Goal: Task Accomplishment & Management: Manage account settings

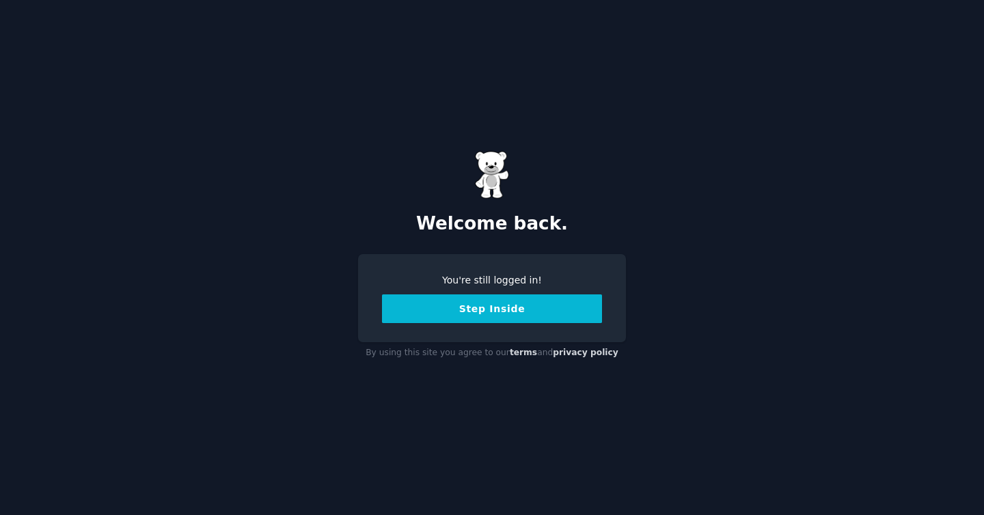
click at [484, 308] on button "Step Inside" at bounding box center [492, 309] width 220 height 29
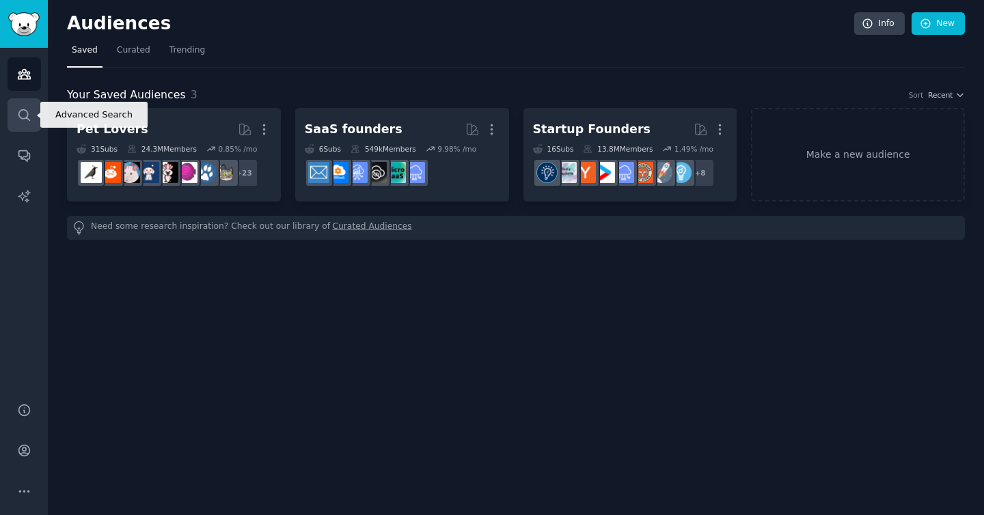
click at [22, 118] on icon "Sidebar" at bounding box center [23, 114] width 11 height 11
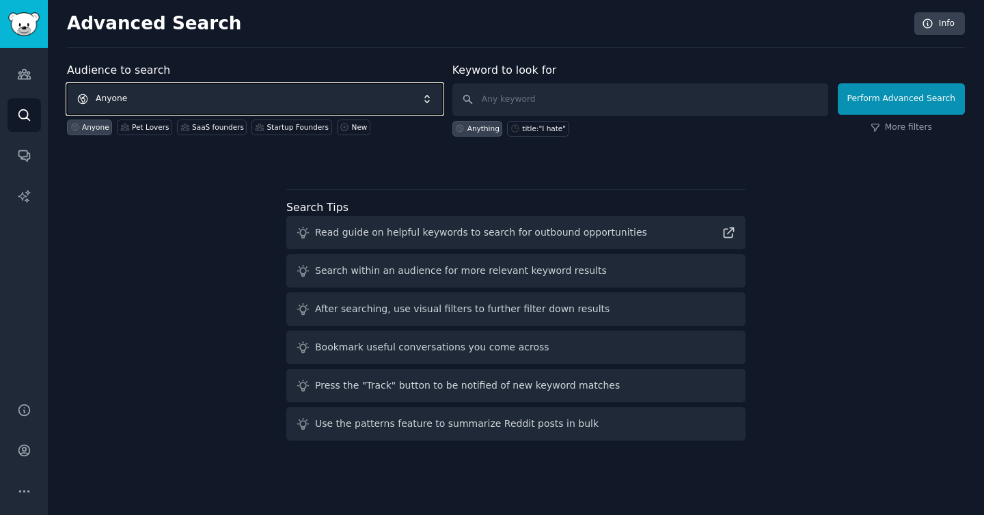
click at [188, 95] on span "Anyone" at bounding box center [255, 98] width 376 height 31
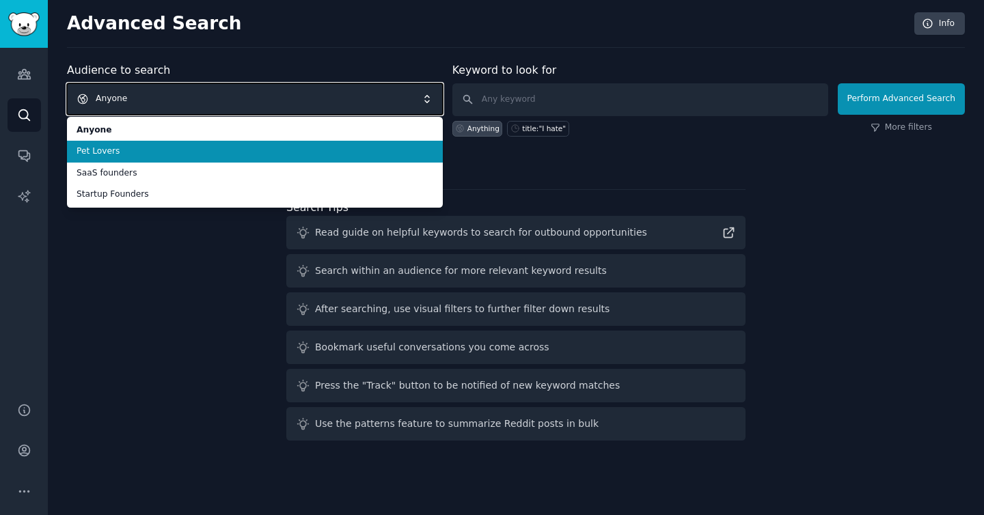
click at [134, 95] on span "Anyone" at bounding box center [255, 98] width 376 height 31
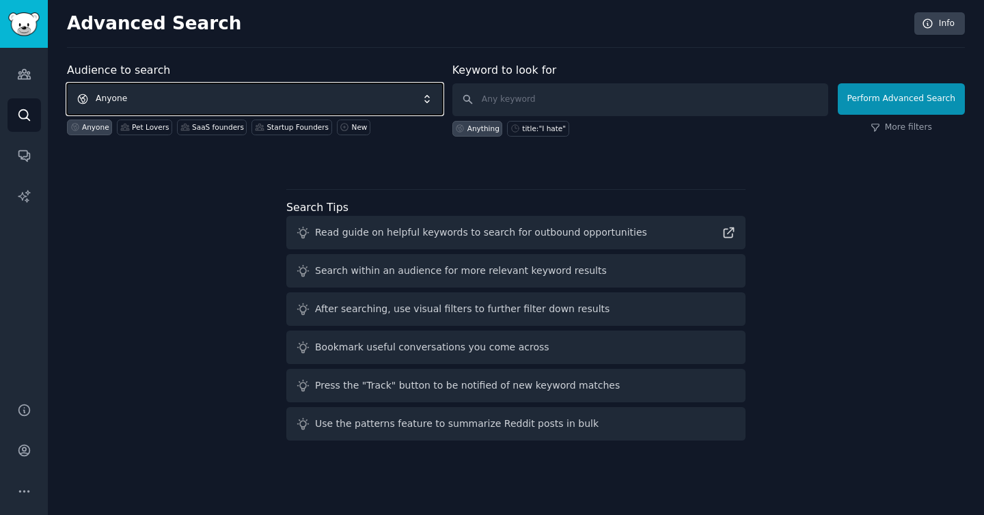
click at [134, 95] on span "Anyone" at bounding box center [255, 98] width 376 height 31
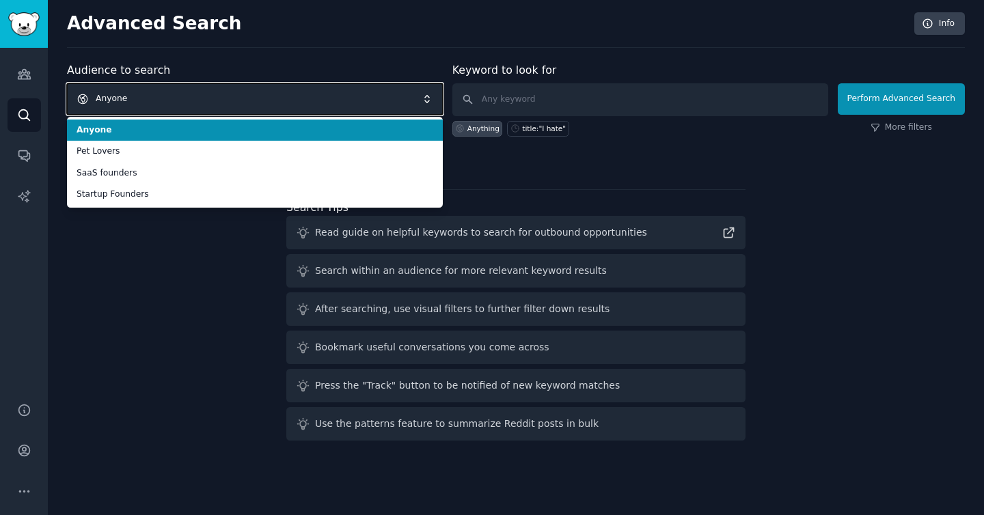
click at [134, 95] on span "Anyone" at bounding box center [255, 98] width 376 height 31
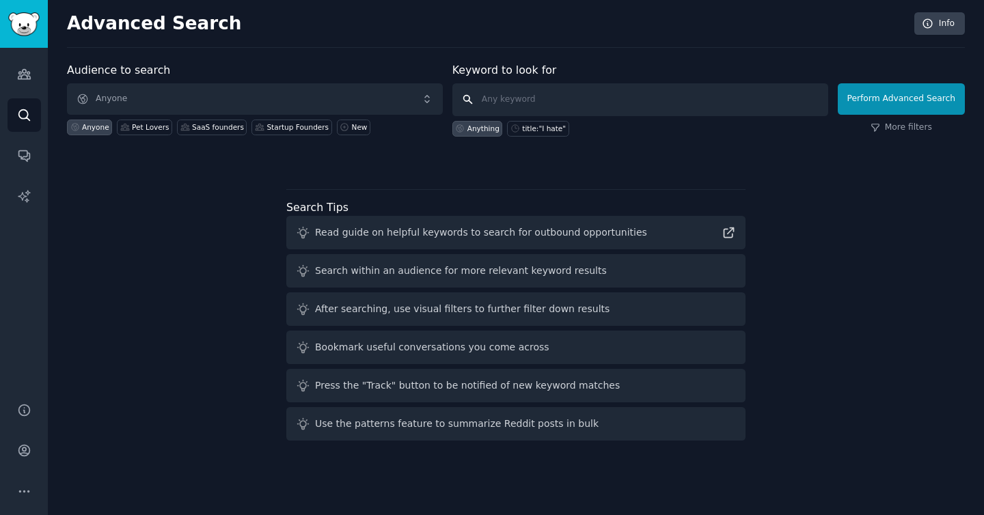
click at [519, 101] on input "text" at bounding box center [640, 99] width 376 height 33
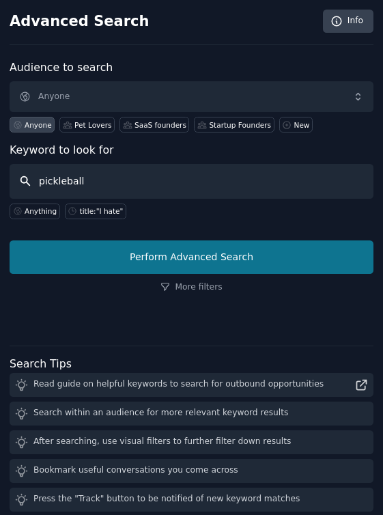
type input "pickleball"
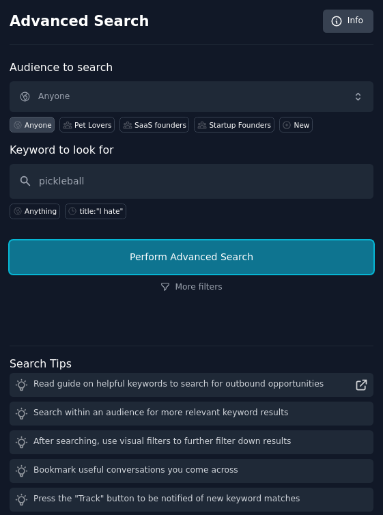
click at [266, 258] on button "Perform Advanced Search" at bounding box center [192, 257] width 364 height 33
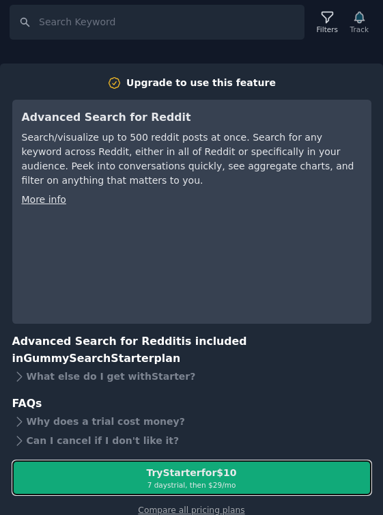
click at [146, 475] on div "Try Starter for $10" at bounding box center [191, 473] width 90 height 14
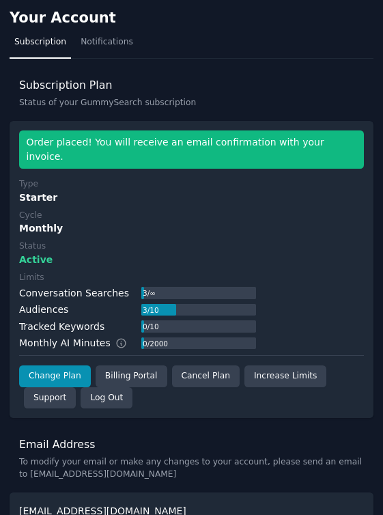
click at [287, 87] on h3 "Subscription Plan" at bounding box center [191, 85] width 345 height 14
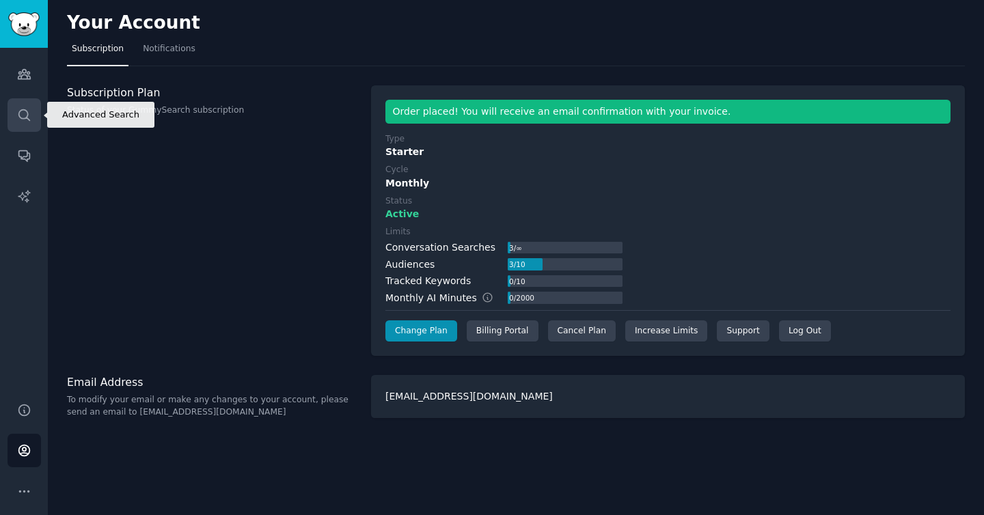
click at [26, 111] on icon "Sidebar" at bounding box center [24, 115] width 14 height 14
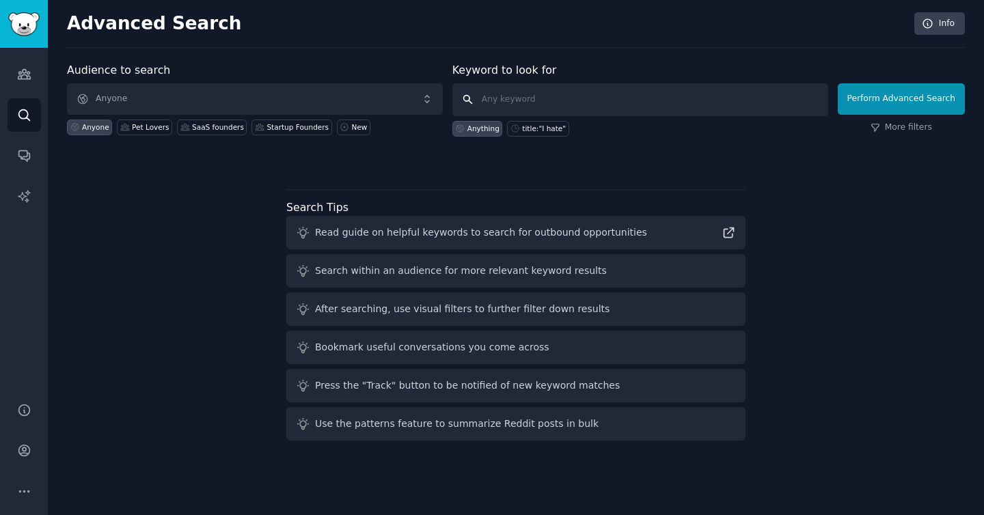
click at [383, 98] on input "text" at bounding box center [640, 99] width 376 height 33
type input "pickle ball"
click button "Perform Advanced Search" at bounding box center [901, 98] width 127 height 31
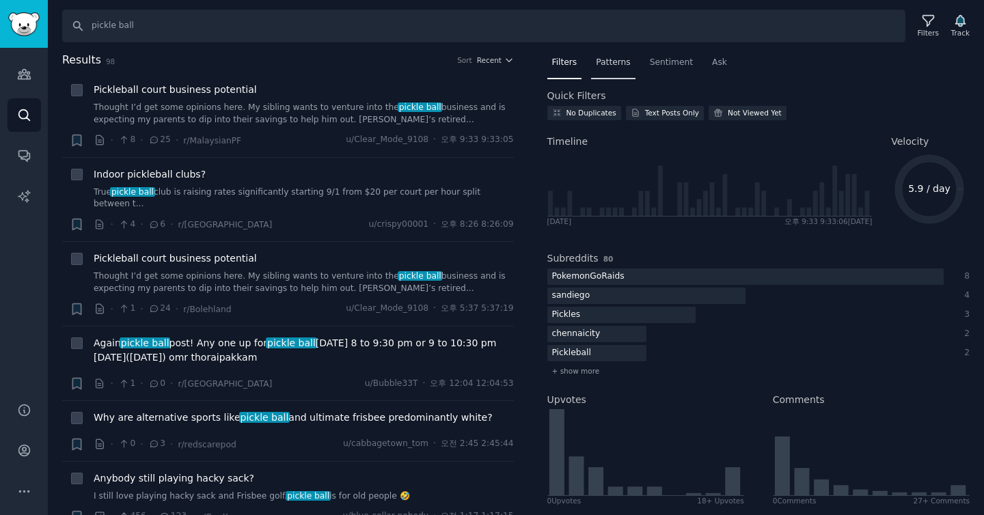
click at [383, 59] on span "Patterns" at bounding box center [613, 63] width 34 height 12
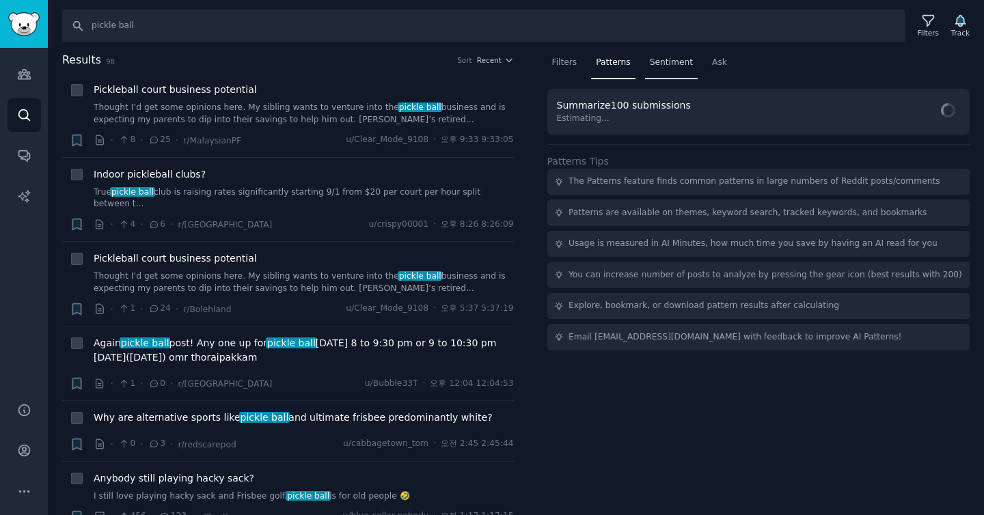
click at [383, 61] on span "Sentiment" at bounding box center [671, 63] width 43 height 12
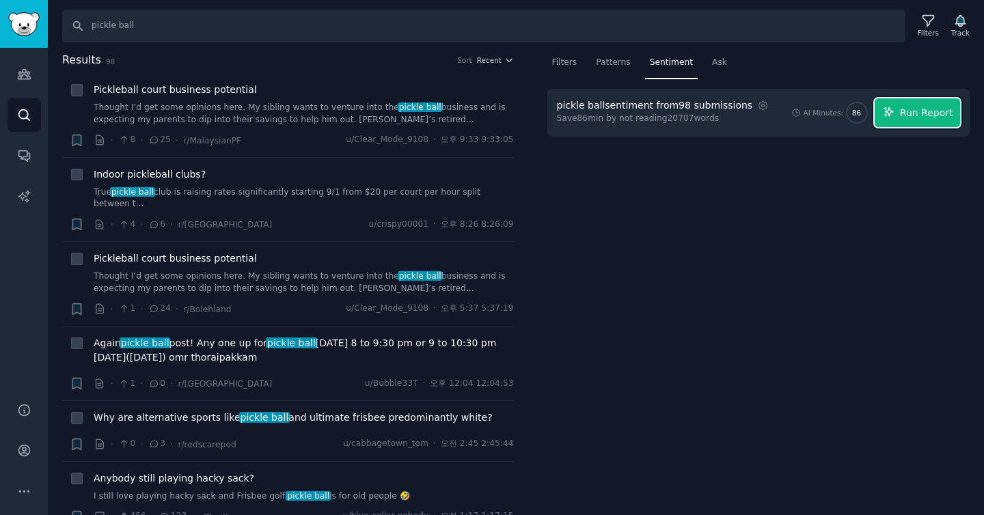
click at [383, 121] on button "Run Report" at bounding box center [917, 112] width 85 height 29
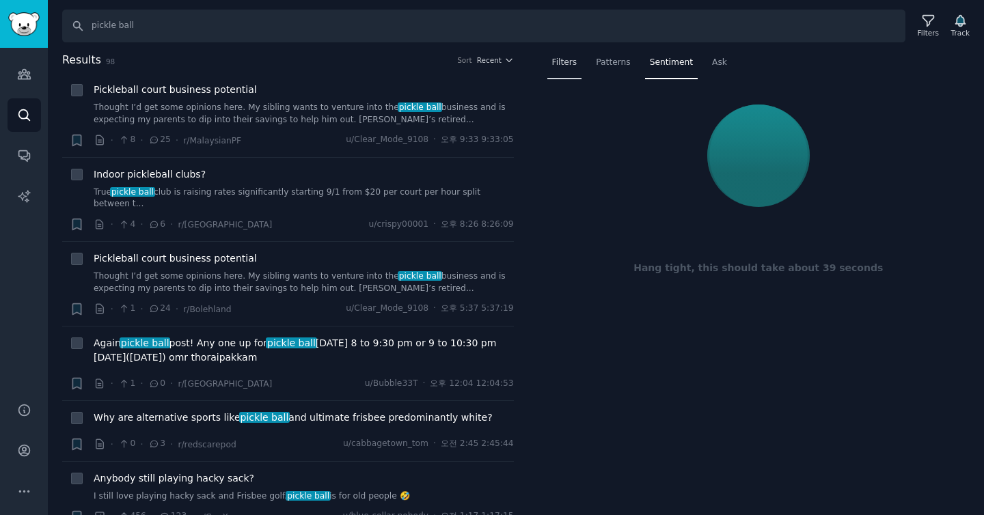
click at [383, 65] on span "Filters" at bounding box center [564, 63] width 25 height 12
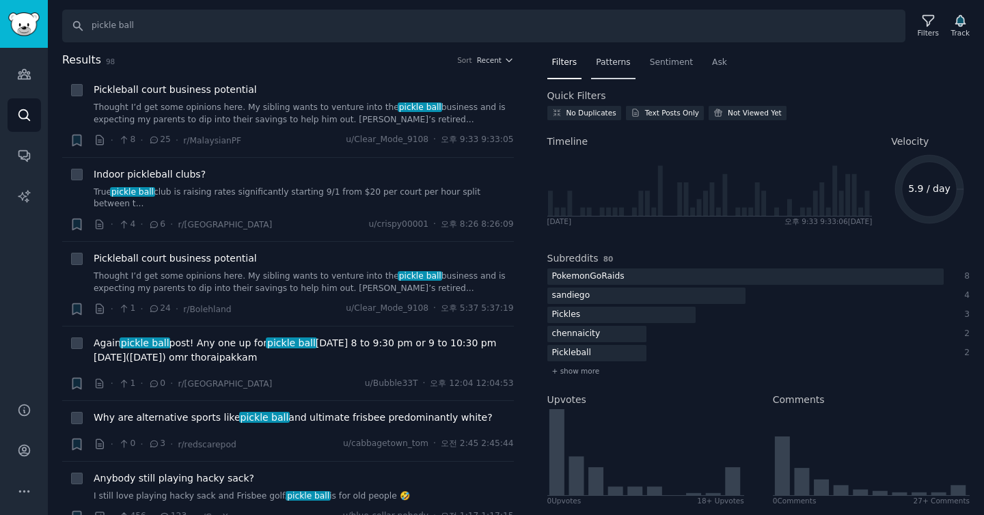
click at [383, 64] on span "Patterns" at bounding box center [613, 63] width 34 height 12
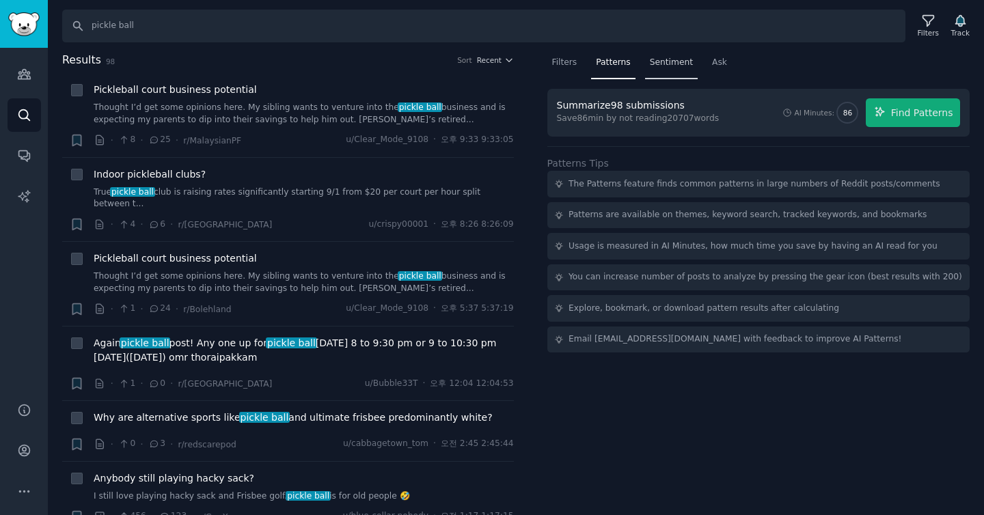
click at [383, 63] on span "Sentiment" at bounding box center [671, 63] width 43 height 12
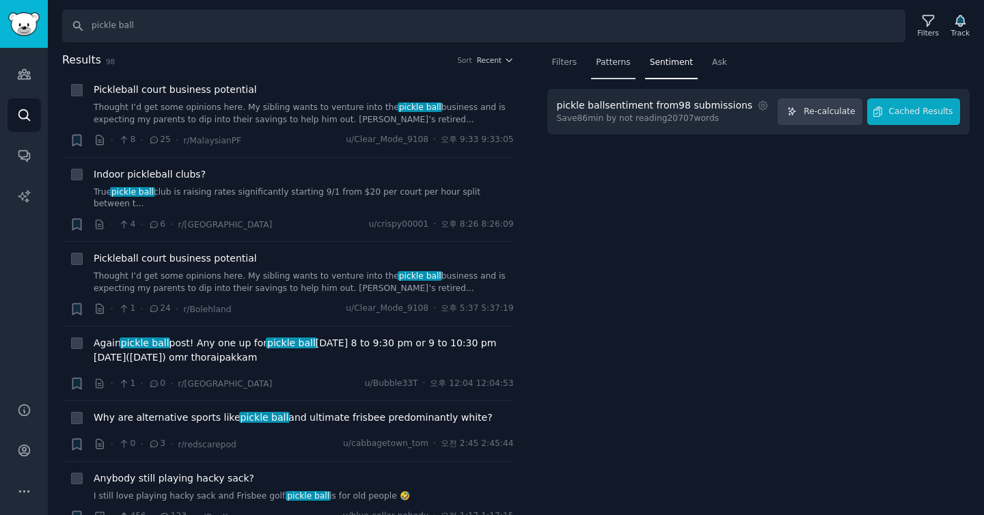
click at [383, 62] on span "Patterns" at bounding box center [613, 63] width 34 height 12
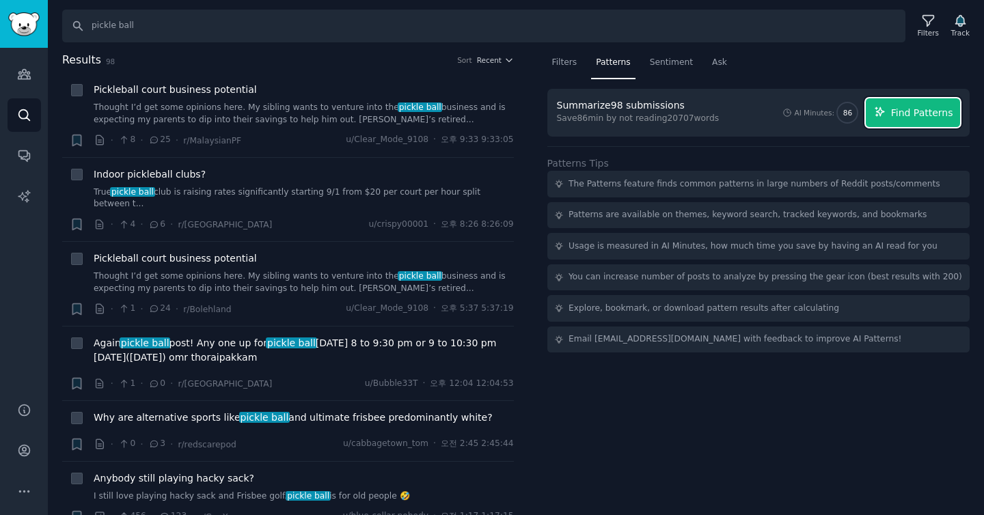
click at [383, 115] on span "Find Patterns" at bounding box center [922, 113] width 62 height 14
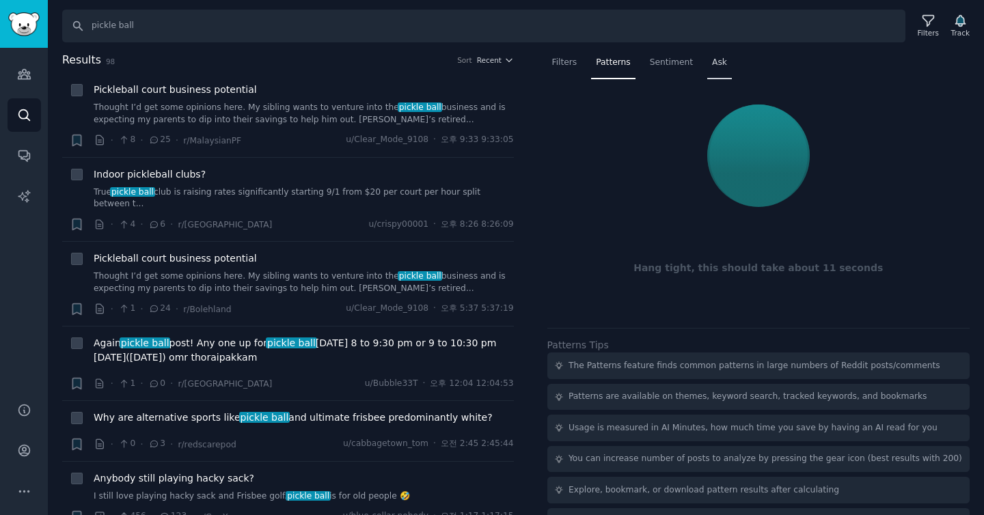
click at [383, 65] on span "Ask" at bounding box center [719, 63] width 15 height 12
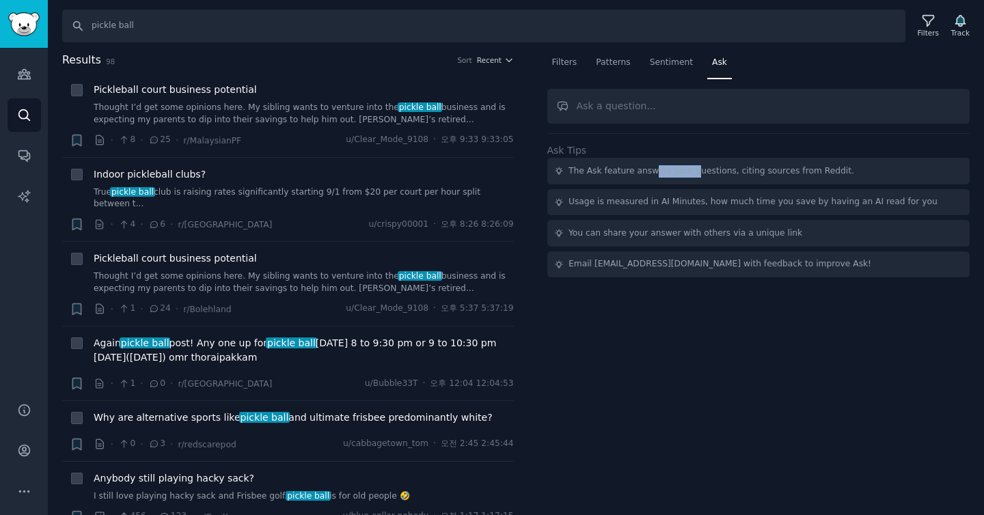
drag, startPoint x: 650, startPoint y: 175, endPoint x: 690, endPoint y: 176, distance: 39.6
click at [383, 176] on div "The Ask feature answers your questions, citing sources from Reddit." at bounding box center [712, 171] width 286 height 12
click at [383, 175] on div "The Ask feature answers your questions, citing sources from Reddit." at bounding box center [712, 171] width 286 height 12
click at [383, 109] on input "text" at bounding box center [758, 106] width 423 height 35
type input "is pickle ball a thing?"
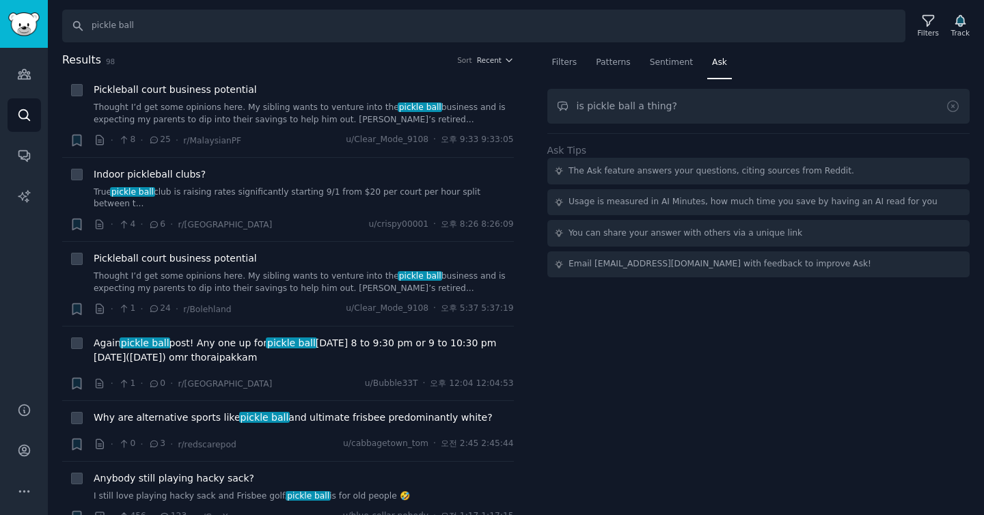
click at [383, 467] on div "Filters Patterns Sentiment Ask is pickle ball a thing? Ask Tips The Ask feature…" at bounding box center [759, 284] width 452 height 464
click at [383, 103] on input "is pickle ball a thing?" at bounding box center [758, 106] width 423 height 35
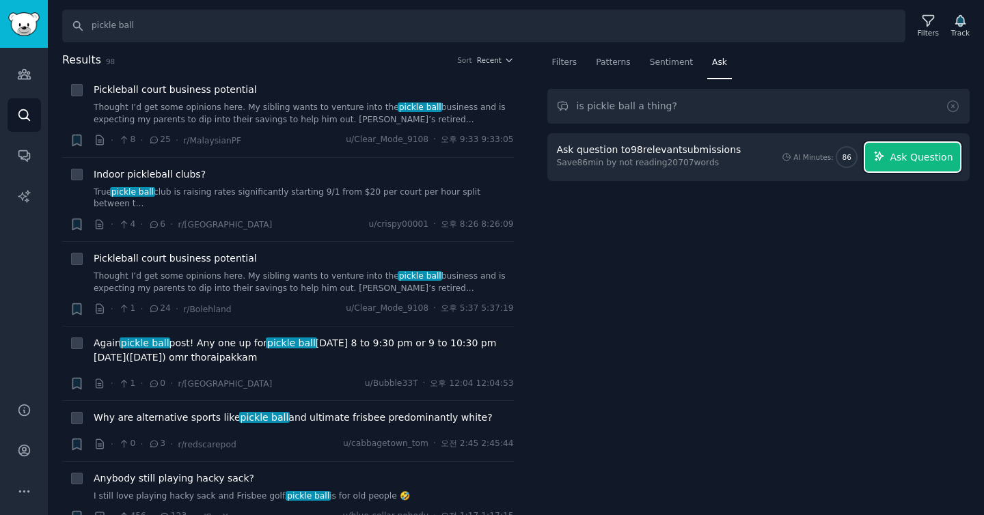
click at [383, 158] on span "Ask Question" at bounding box center [921, 157] width 63 height 14
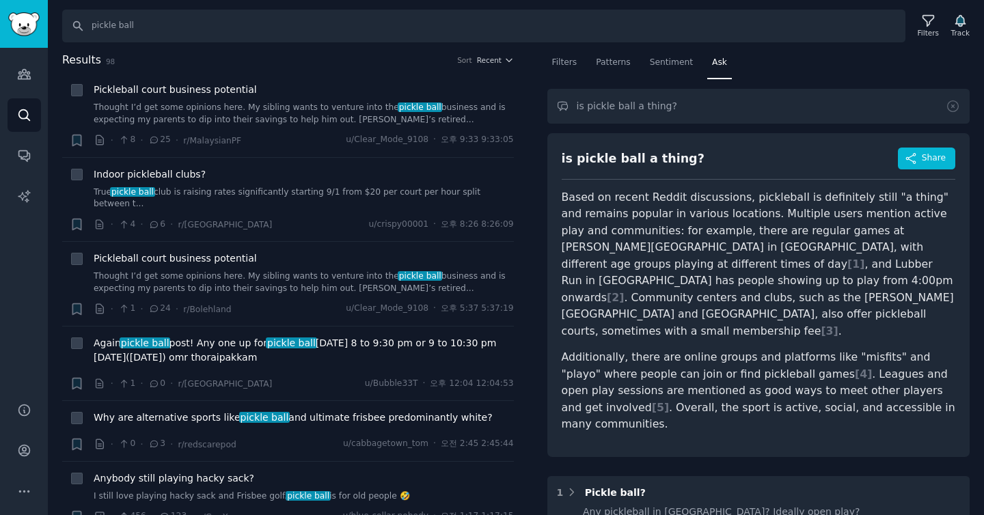
click at [383, 433] on div "Filters Patterns Sentiment Ask is pickle ball a thing? is pickle ball a thing? …" at bounding box center [759, 284] width 452 height 464
click at [383, 62] on span "Patterns" at bounding box center [613, 63] width 34 height 12
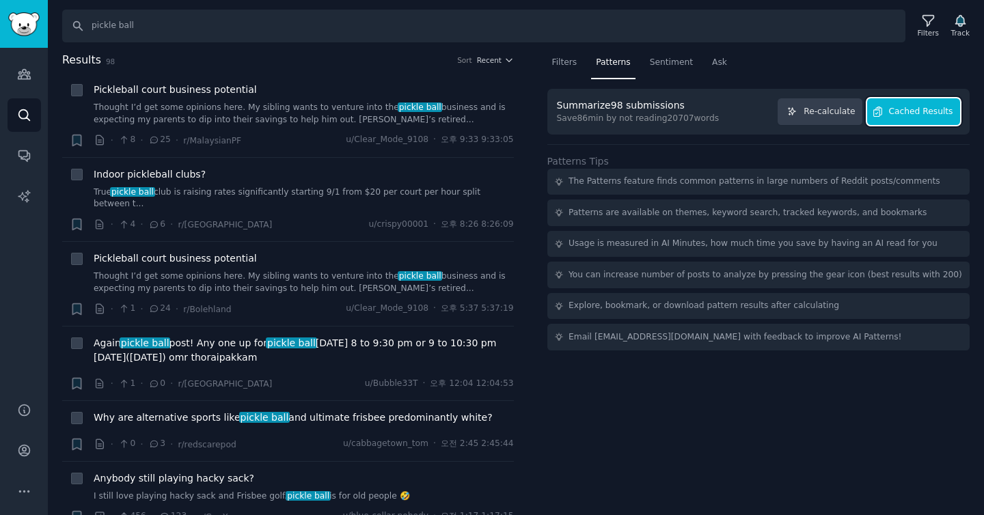
click at [383, 115] on span "Cached Results" at bounding box center [921, 112] width 64 height 12
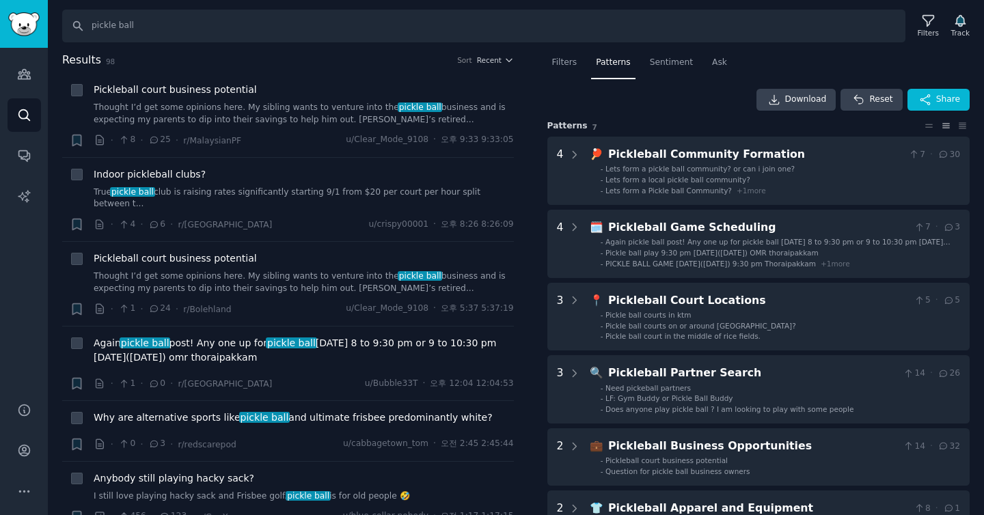
click at [383, 133] on div "Download Reset Share Pattern s 7 4 🏓 Pickleball Community Formation 7 · 30 - Le…" at bounding box center [758, 349] width 423 height 521
click at [383, 63] on span "Filters" at bounding box center [564, 63] width 25 height 12
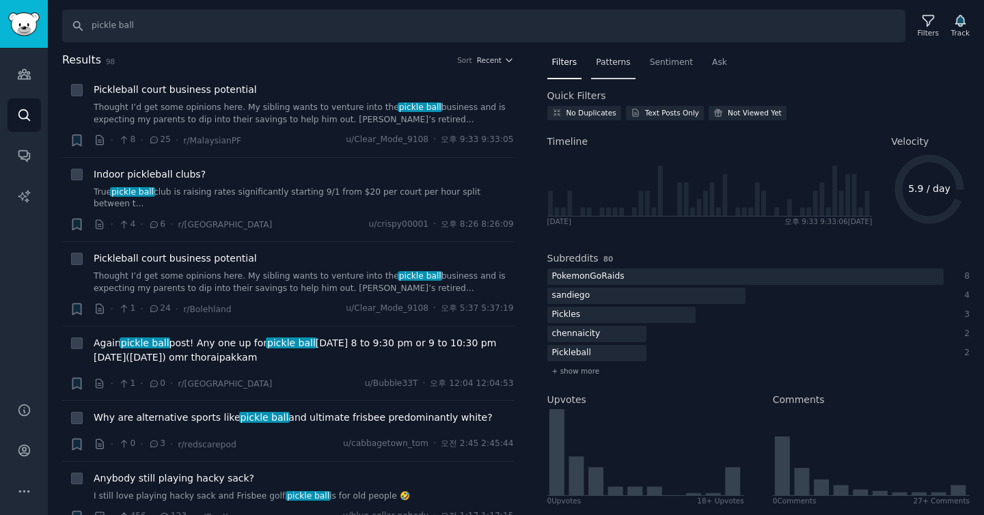
click at [383, 60] on span "Patterns" at bounding box center [613, 63] width 34 height 12
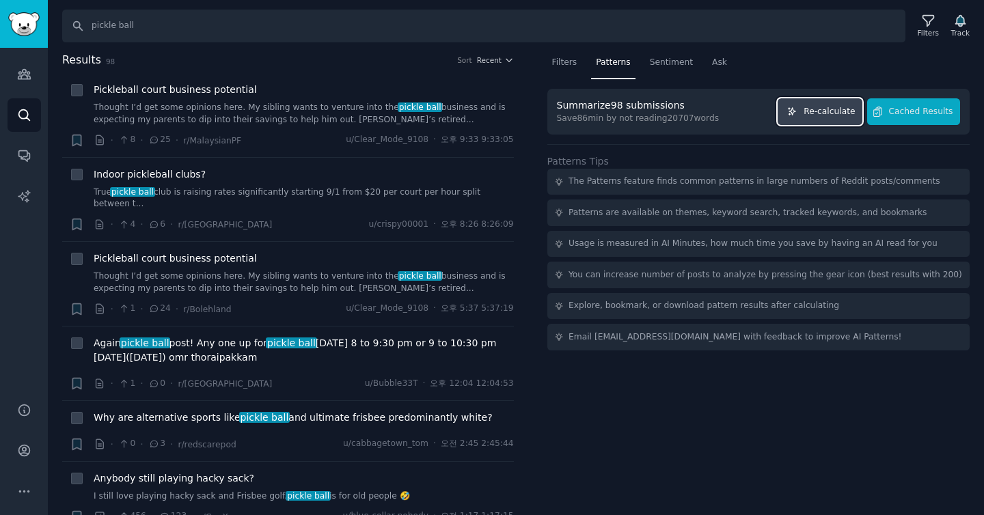
click at [383, 117] on span "Re-calculate" at bounding box center [829, 112] width 51 height 12
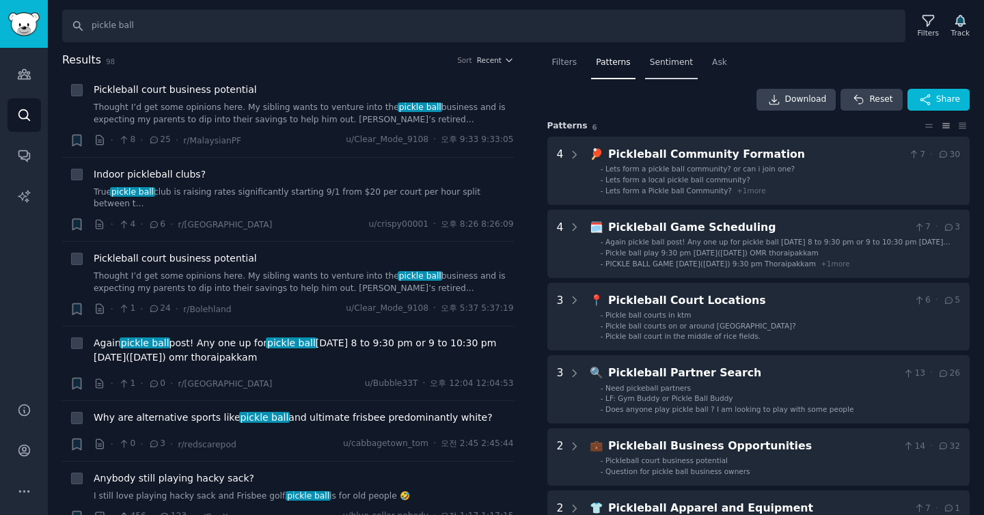
click at [383, 61] on span "Sentiment" at bounding box center [671, 63] width 43 height 12
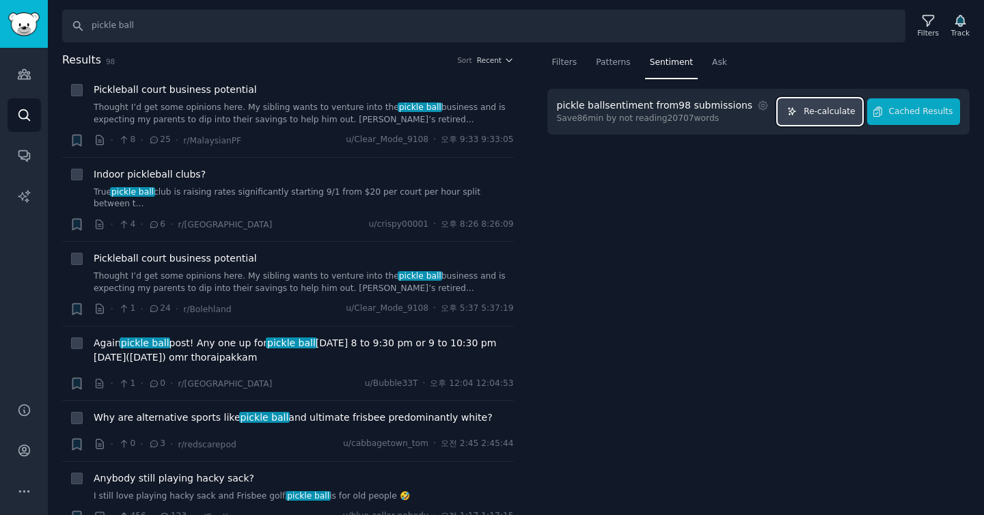
click at [383, 115] on span "Re-calculate" at bounding box center [829, 112] width 51 height 12
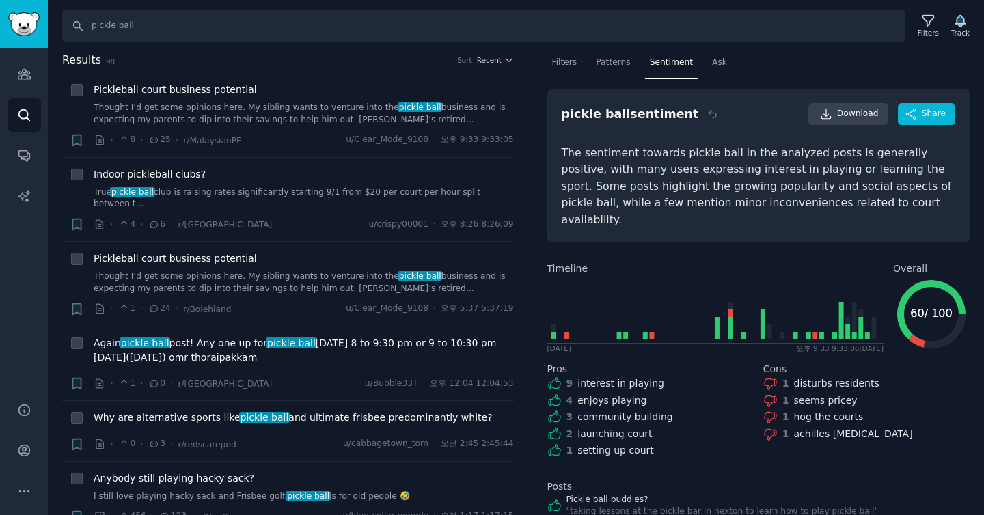
click at [383, 176] on div "Filters Patterns Sentiment Ask pickle ball sentiment Download Share The sentime…" at bounding box center [759, 284] width 452 height 464
click at [383, 59] on span "Ask" at bounding box center [719, 63] width 15 height 12
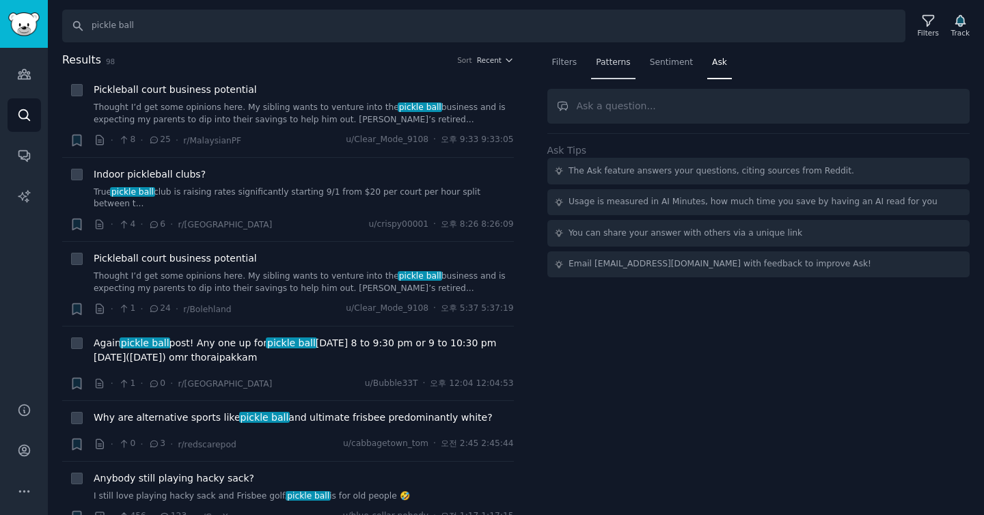
click at [383, 62] on span "Patterns" at bounding box center [613, 63] width 34 height 12
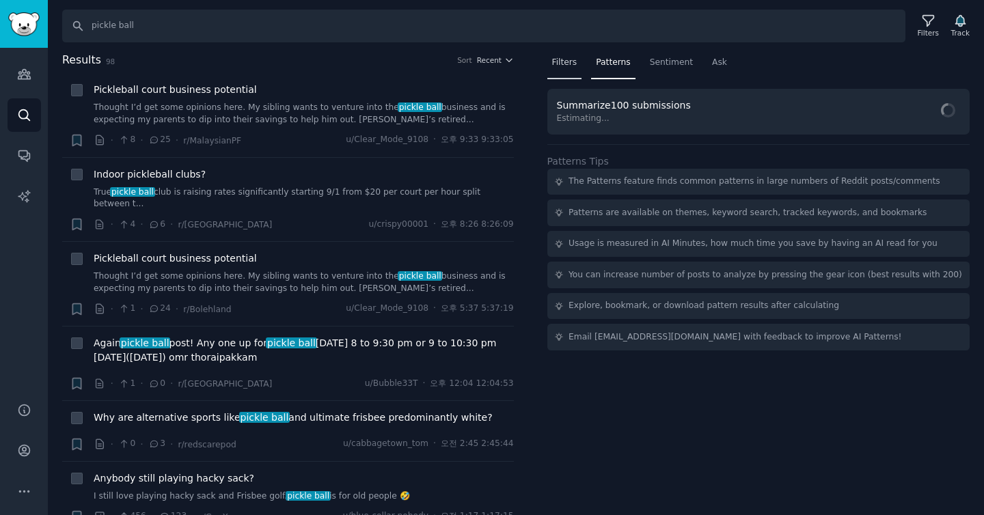
click at [383, 62] on span "Filters" at bounding box center [564, 63] width 25 height 12
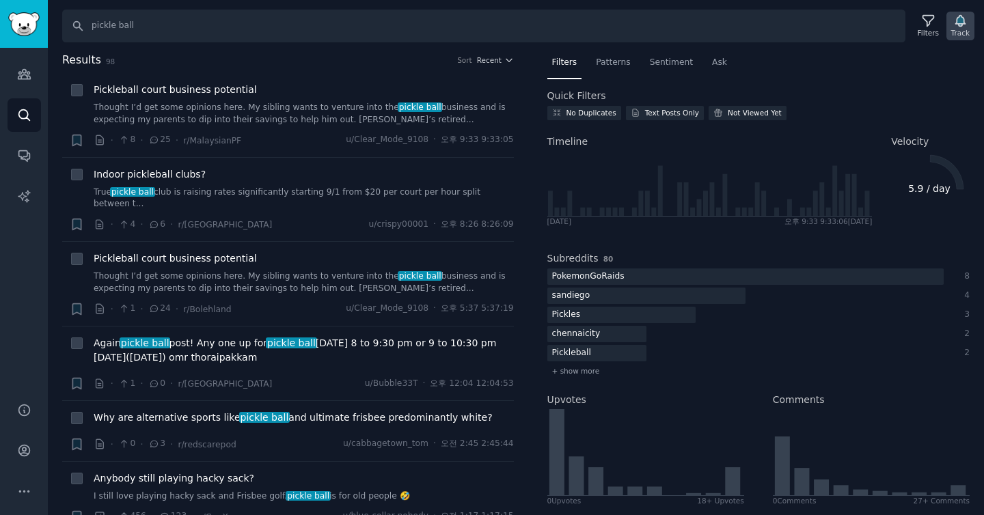
click at [383, 28] on div "Track" at bounding box center [960, 33] width 18 height 10
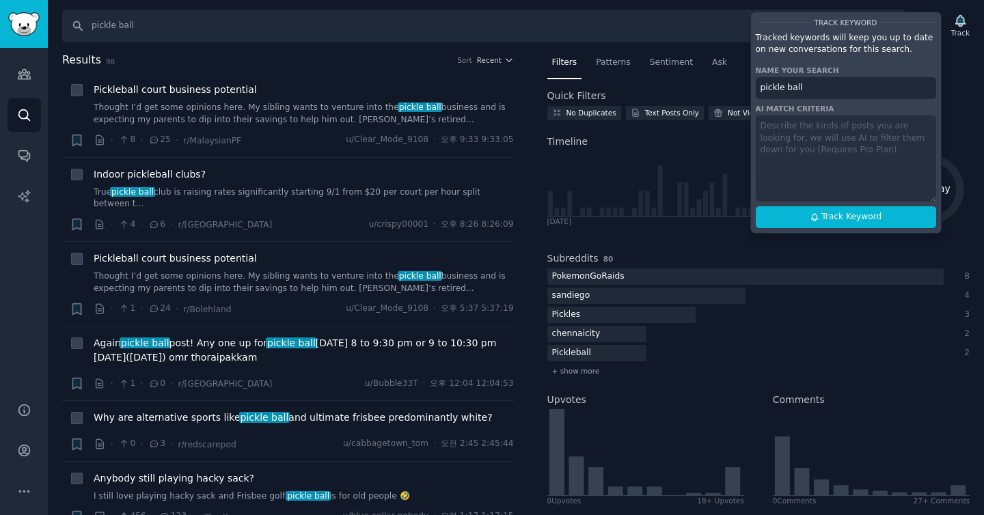
click at [383, 82] on div "Filters Patterns Sentiment Ask Quick Filters No Duplicates Text Posts Only Not …" at bounding box center [759, 284] width 452 height 464
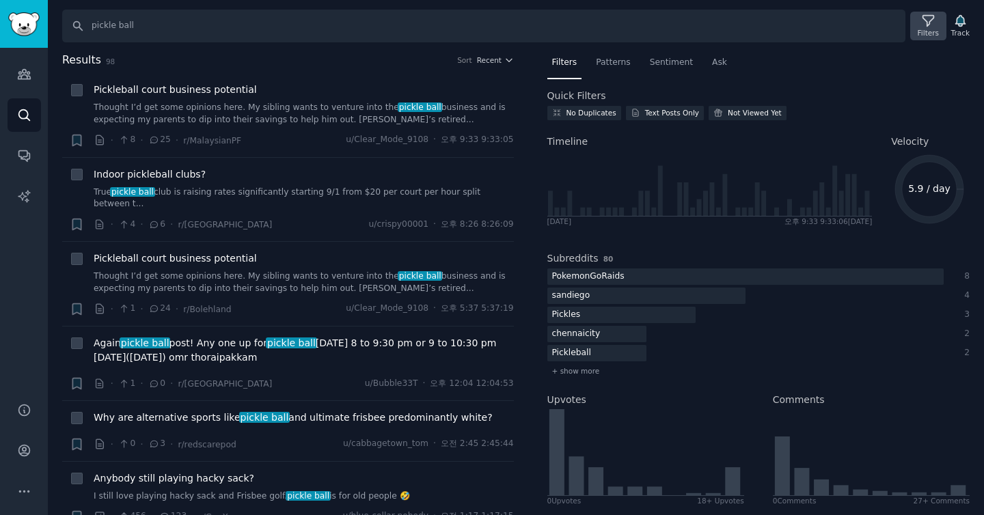
click at [383, 31] on div "Filters" at bounding box center [928, 33] width 21 height 10
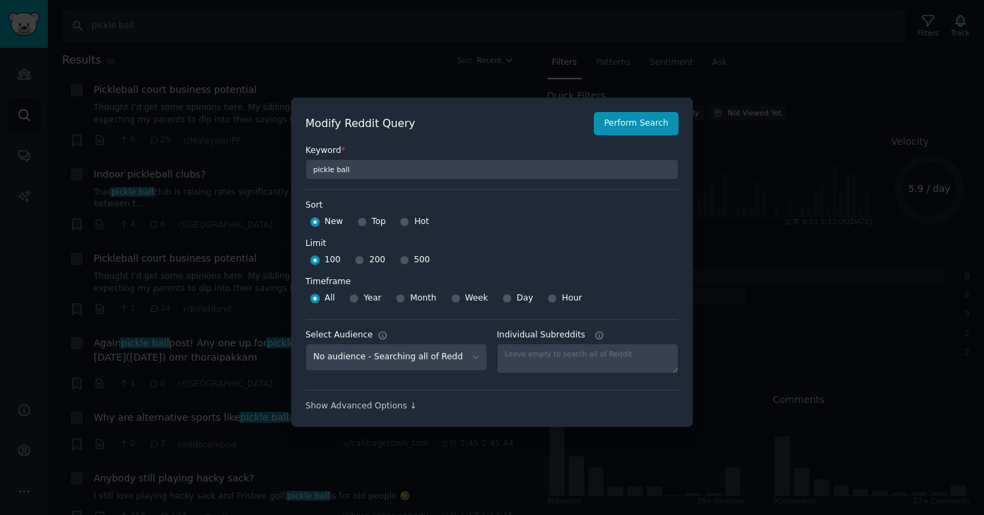
scroll to position [10, 0]
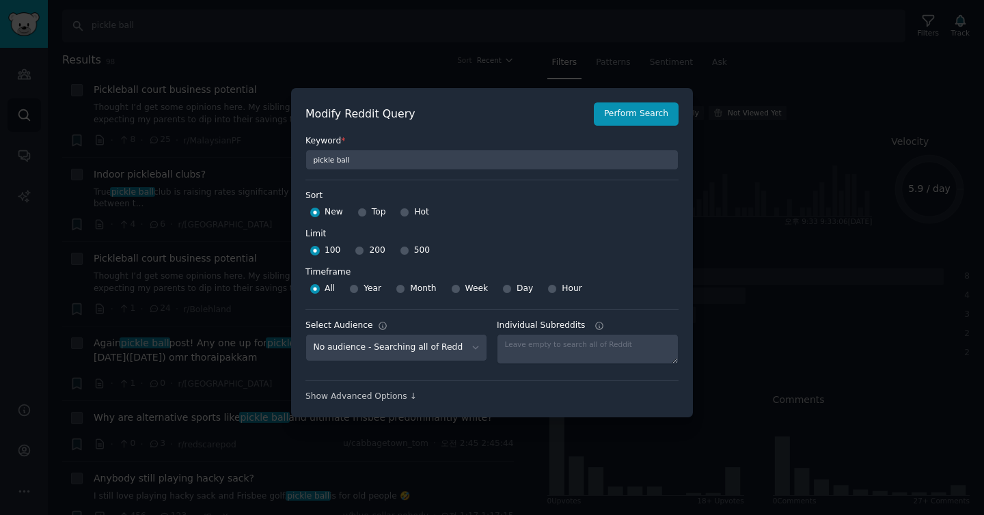
click at [383, 193] on div at bounding box center [492, 257] width 984 height 515
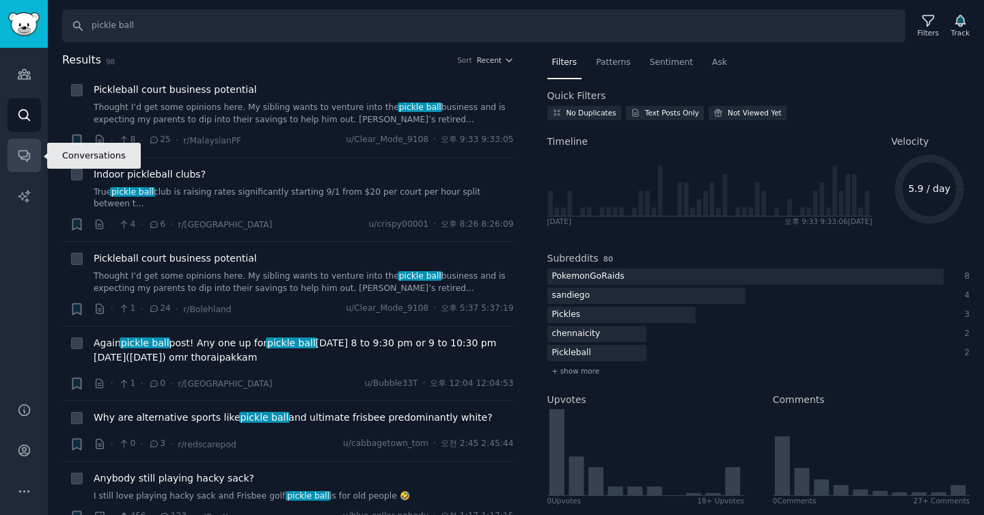
click at [27, 152] on icon "Sidebar" at bounding box center [23, 156] width 11 height 11
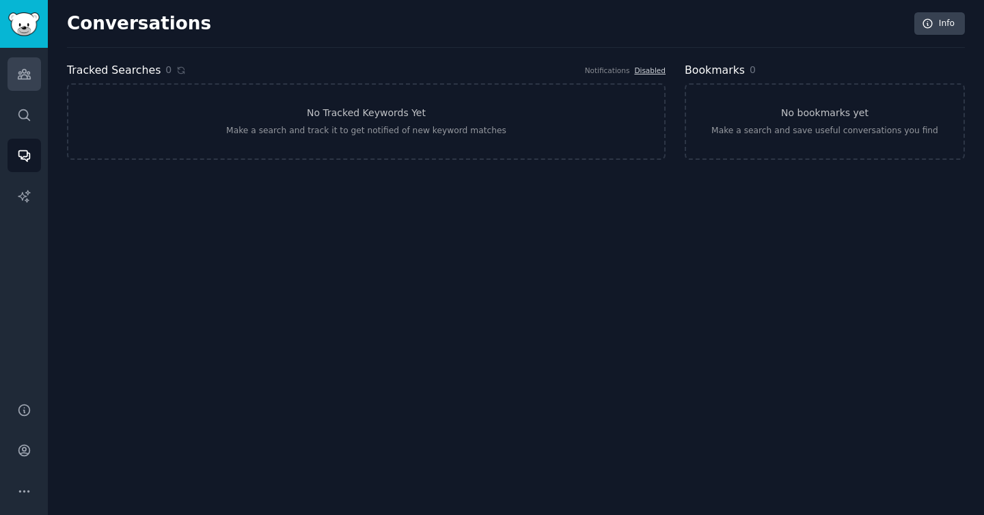
click at [18, 83] on link "Audiences" at bounding box center [24, 73] width 33 height 33
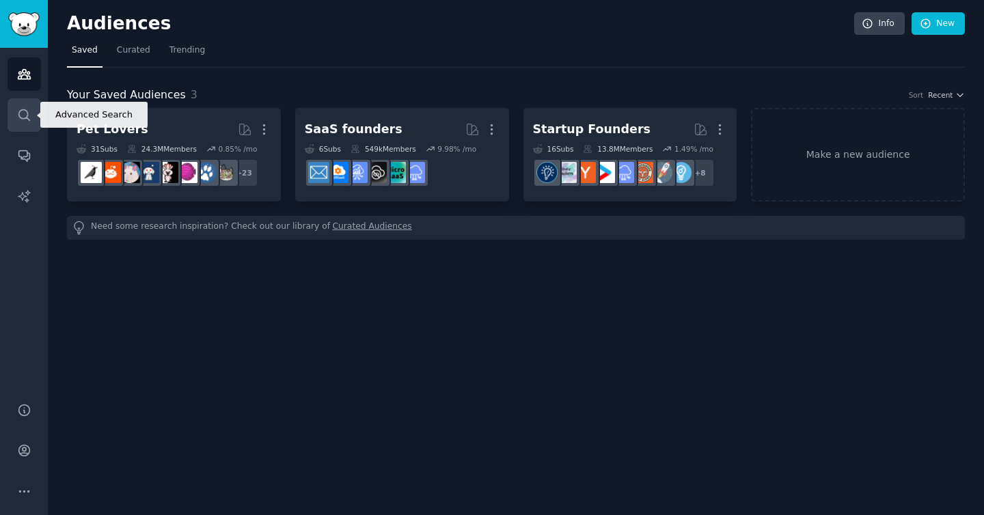
click at [27, 111] on icon "Sidebar" at bounding box center [23, 114] width 11 height 11
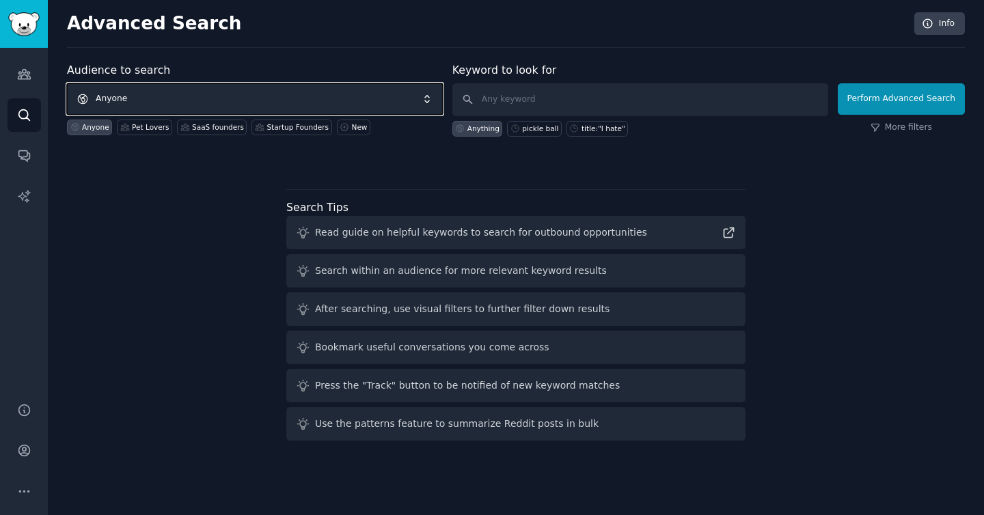
click at [173, 98] on span "Anyone" at bounding box center [255, 98] width 376 height 31
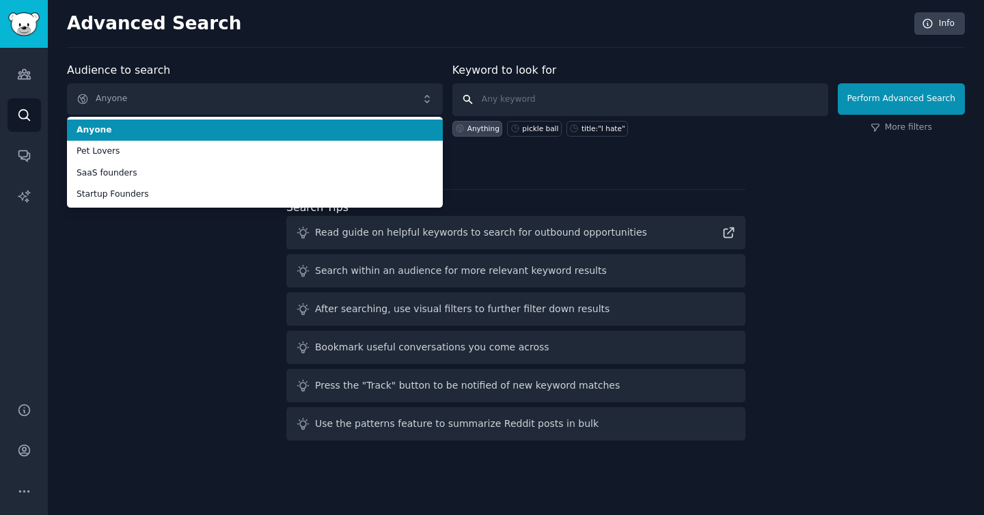
click at [383, 95] on input "text" at bounding box center [640, 99] width 376 height 33
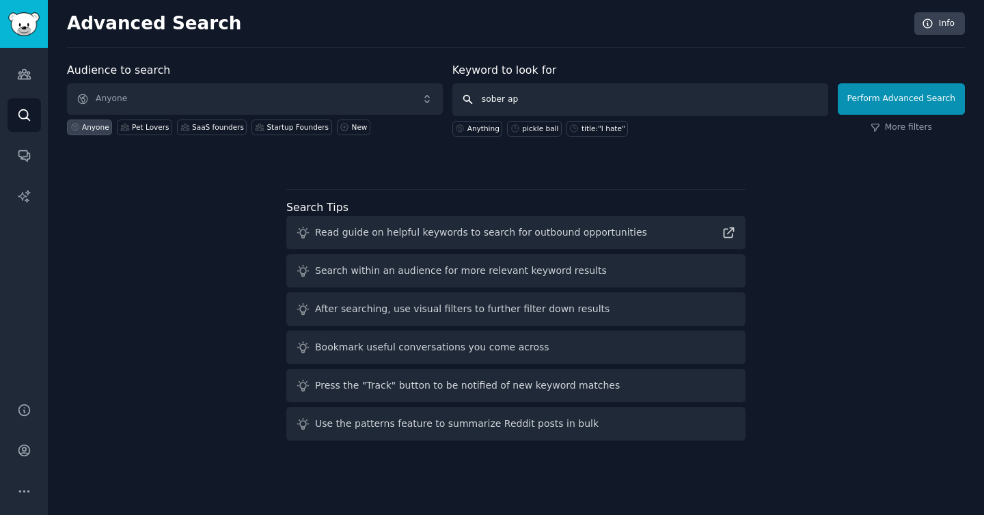
type input "sober app"
click button "Perform Advanced Search" at bounding box center [901, 98] width 127 height 31
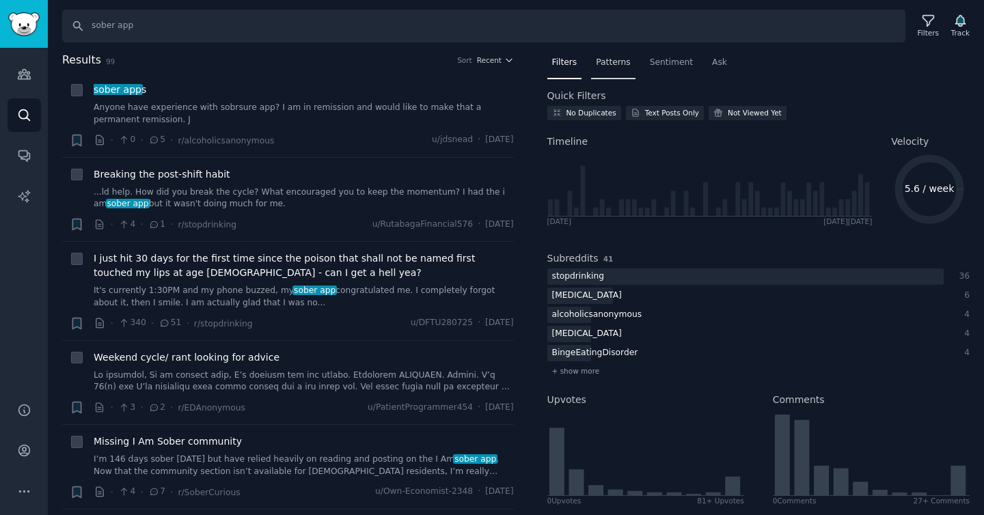
click at [383, 64] on span "Patterns" at bounding box center [613, 63] width 34 height 12
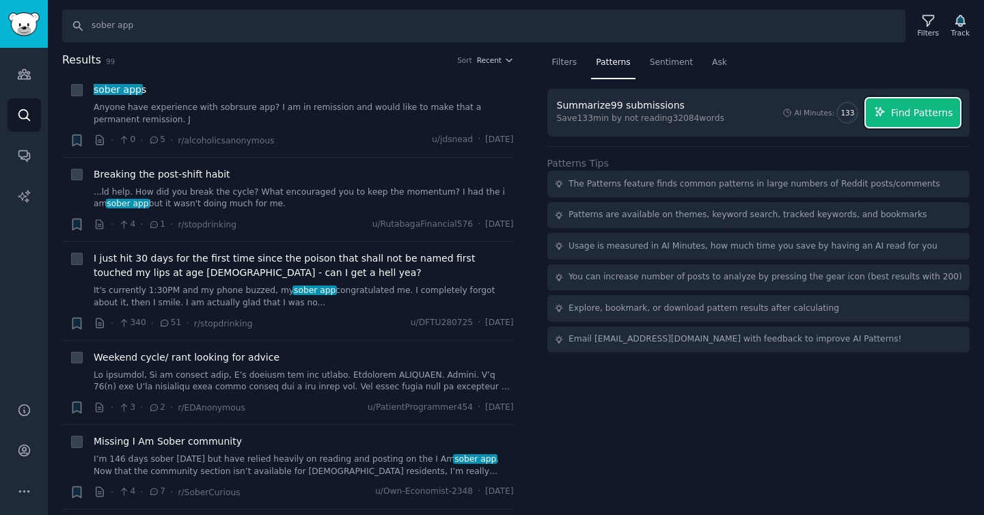
click at [383, 114] on span "Find Patterns" at bounding box center [922, 113] width 62 height 14
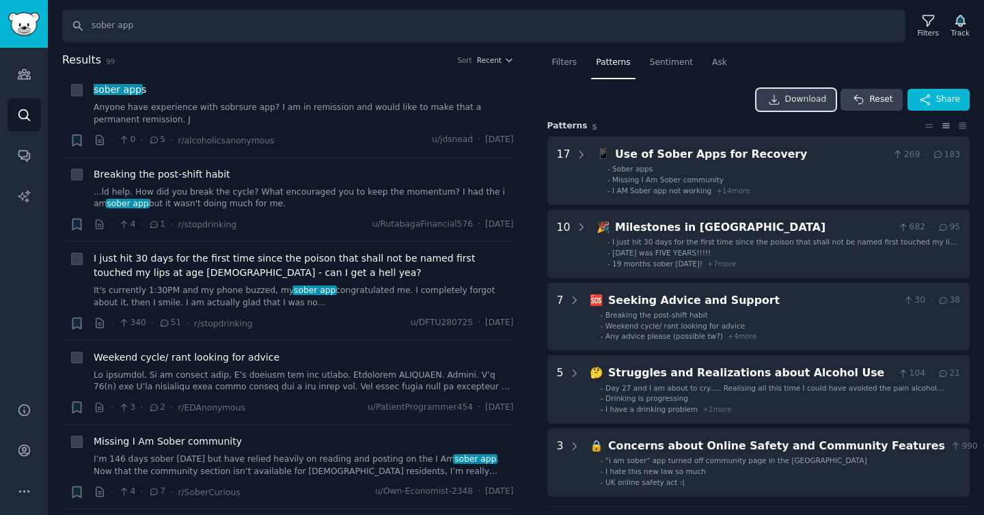
click at [383, 100] on span "Download" at bounding box center [806, 100] width 42 height 12
click at [383, 60] on span "Sentiment" at bounding box center [671, 63] width 43 height 12
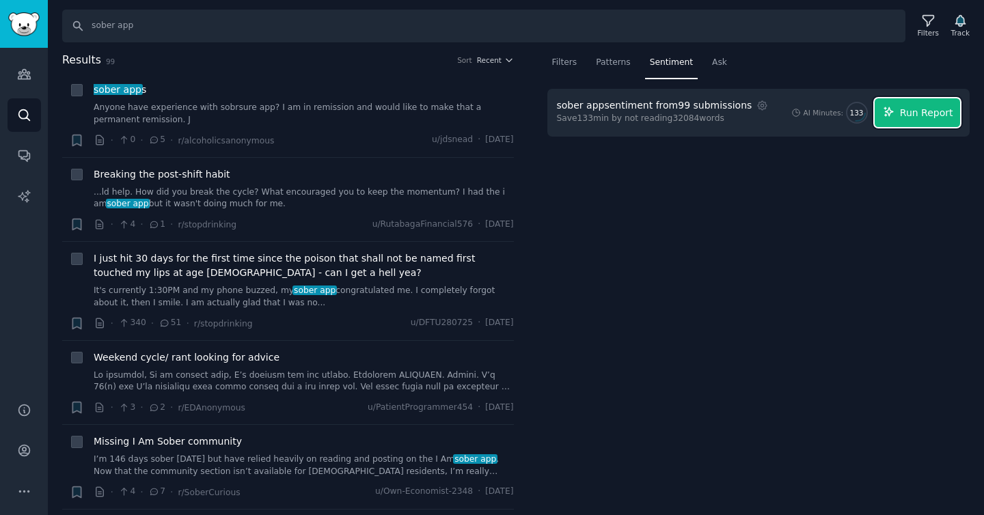
click at [383, 115] on icon "button" at bounding box center [888, 111] width 9 height 9
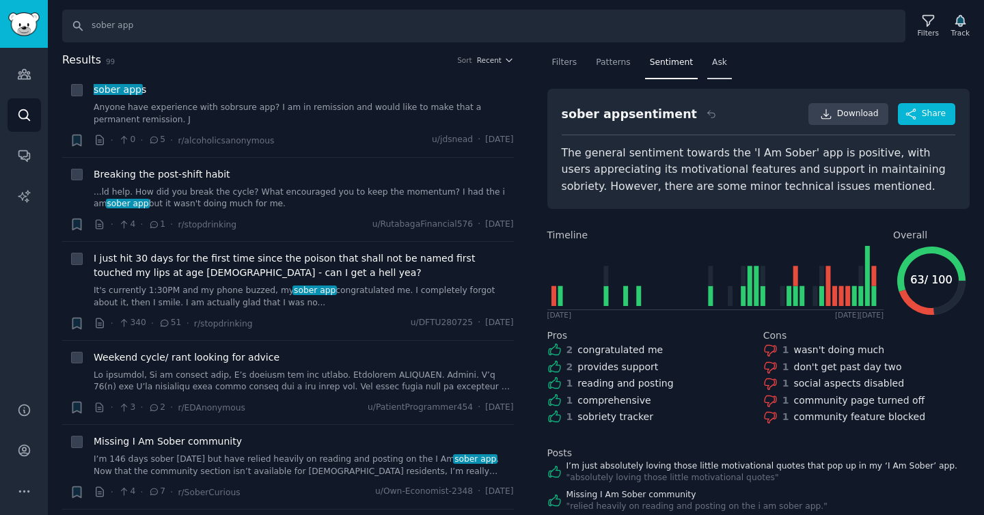
click at [383, 59] on span "Ask" at bounding box center [719, 63] width 15 height 12
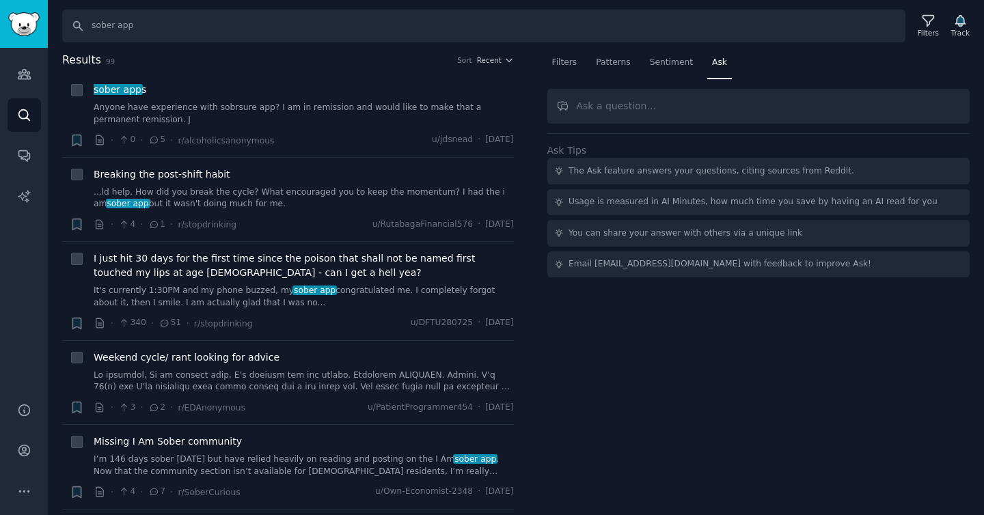
click at [383, 103] on input "text" at bounding box center [758, 106] width 423 height 35
type input "is sober app still a thing?"
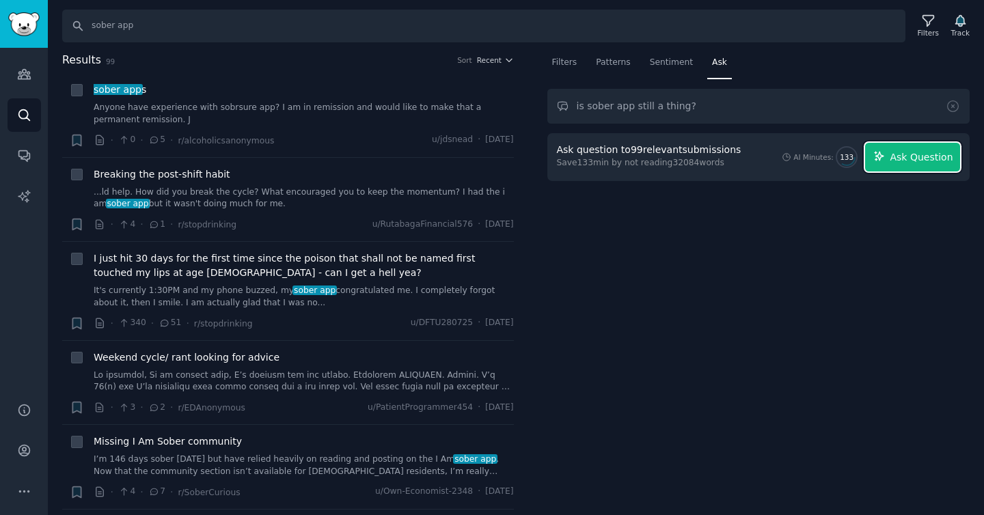
click at [383, 156] on span "Ask Question" at bounding box center [921, 157] width 63 height 14
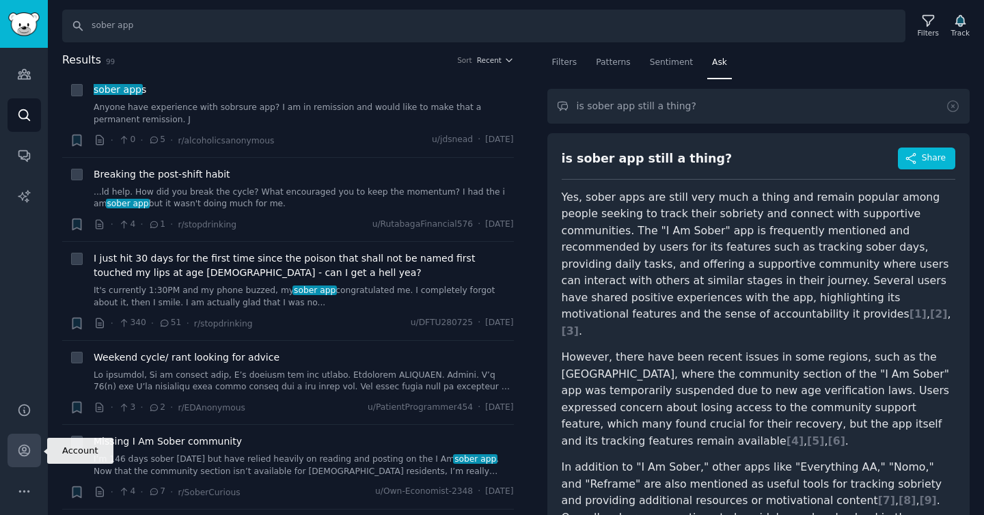
click at [28, 451] on icon "Sidebar" at bounding box center [23, 451] width 11 height 11
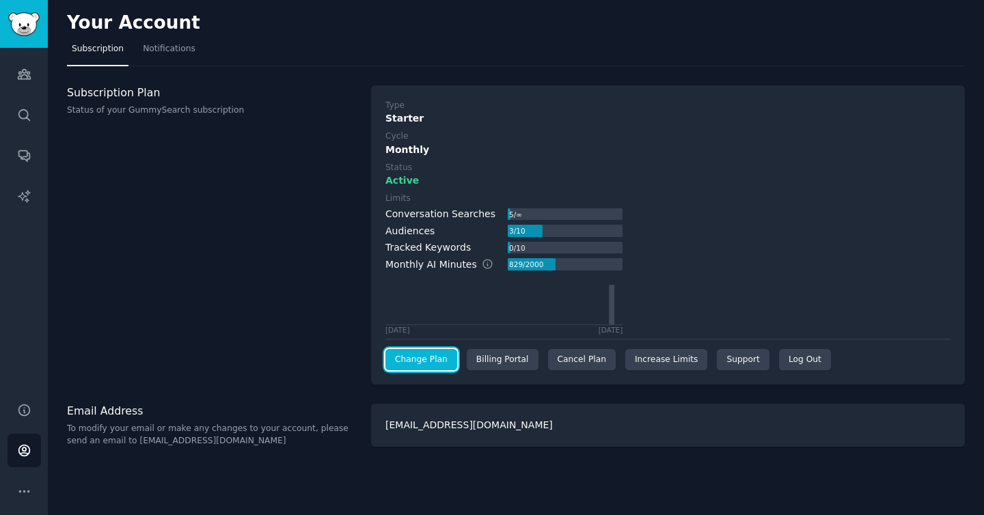
click at [383, 361] on link "Change Plan" at bounding box center [421, 360] width 72 height 22
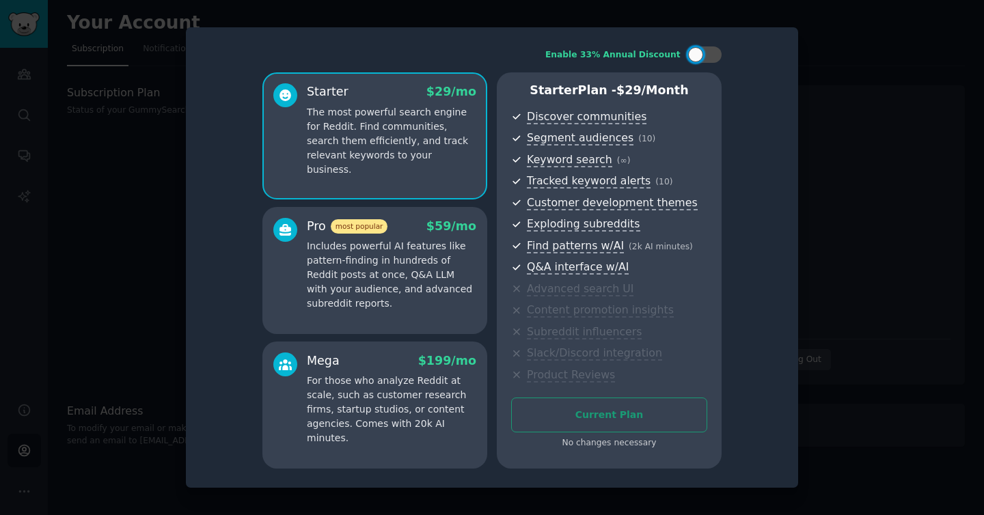
click at [383, 114] on div "Enable 33% Annual Discount Starter $ 29 /mo The most powerful search engine for…" at bounding box center [491, 257] width 593 height 441
click at [383, 150] on div at bounding box center [492, 257] width 984 height 515
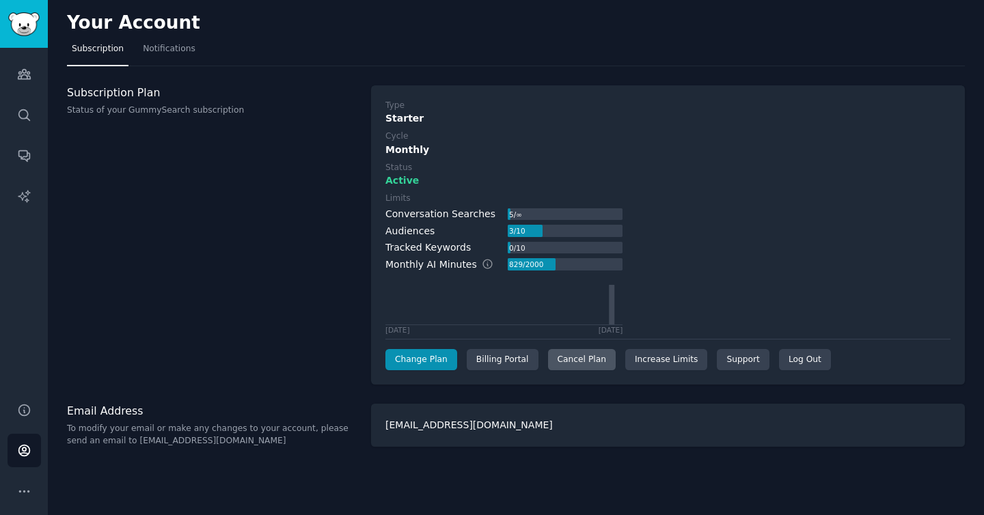
click at [383, 361] on div "Cancel Plan" at bounding box center [582, 360] width 68 height 22
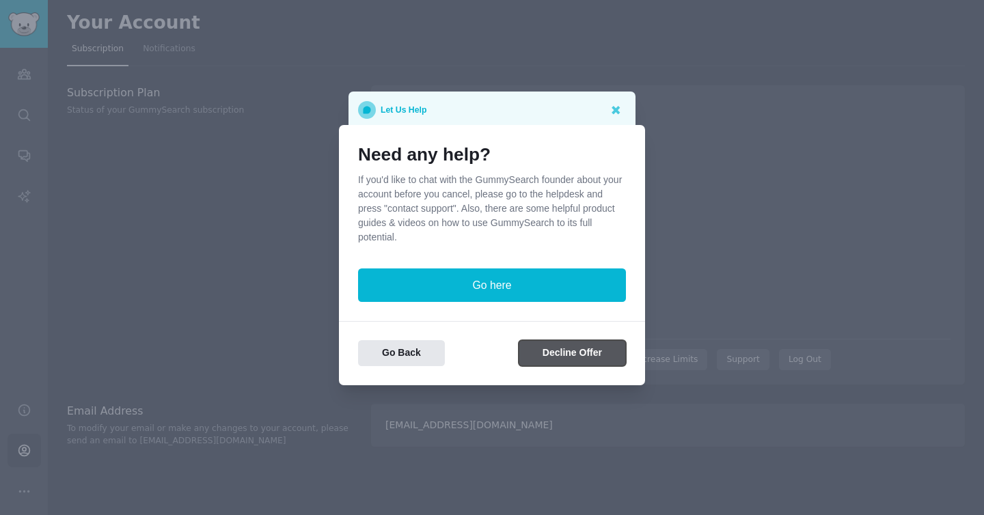
click at [383, 356] on button "Decline Offer" at bounding box center [572, 353] width 107 height 27
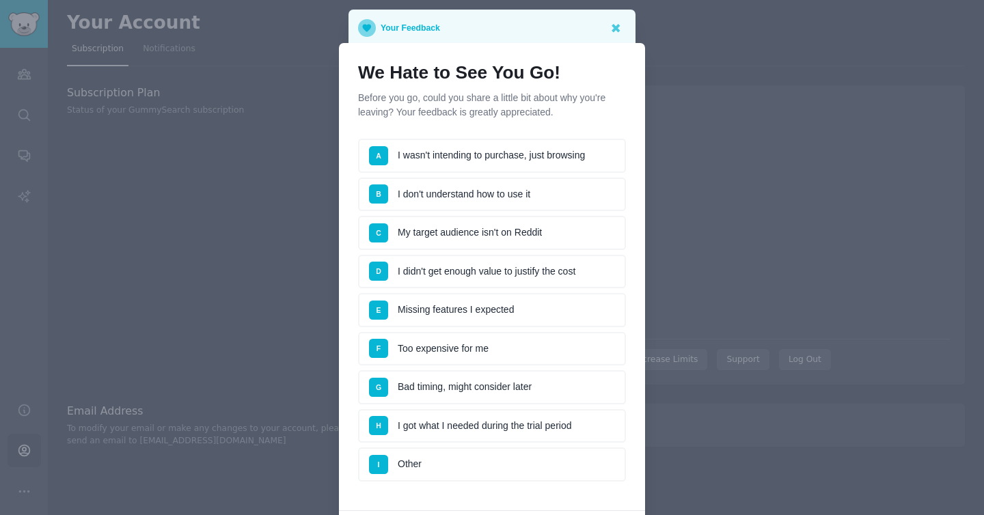
click at [383, 159] on li "A I wasn't intending to purchase, just browsing" at bounding box center [492, 156] width 268 height 34
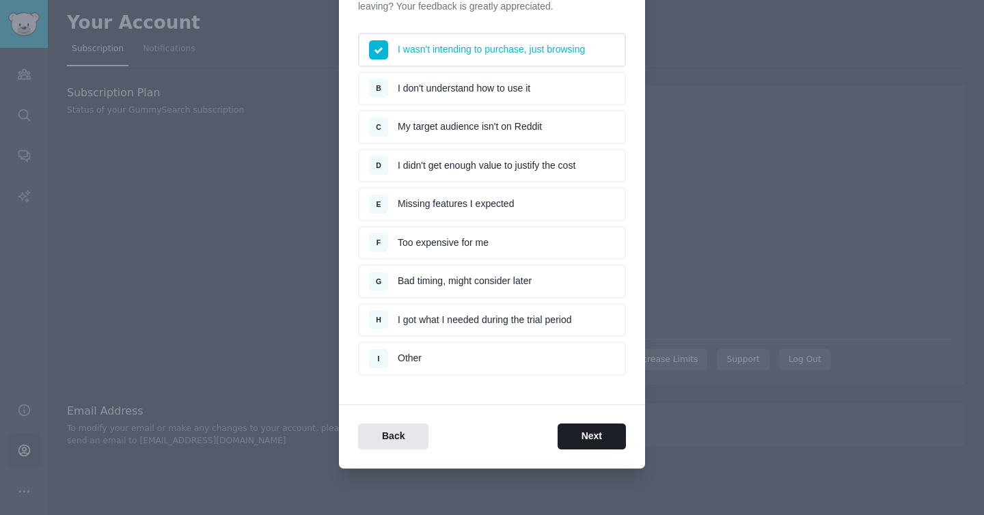
scroll to position [107, 0]
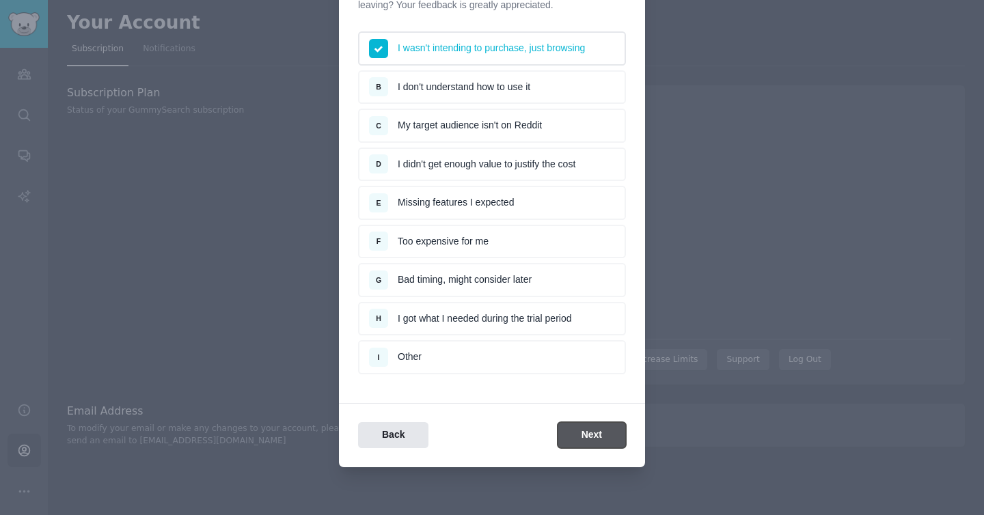
click at [383, 435] on button "Next" at bounding box center [592, 435] width 68 height 27
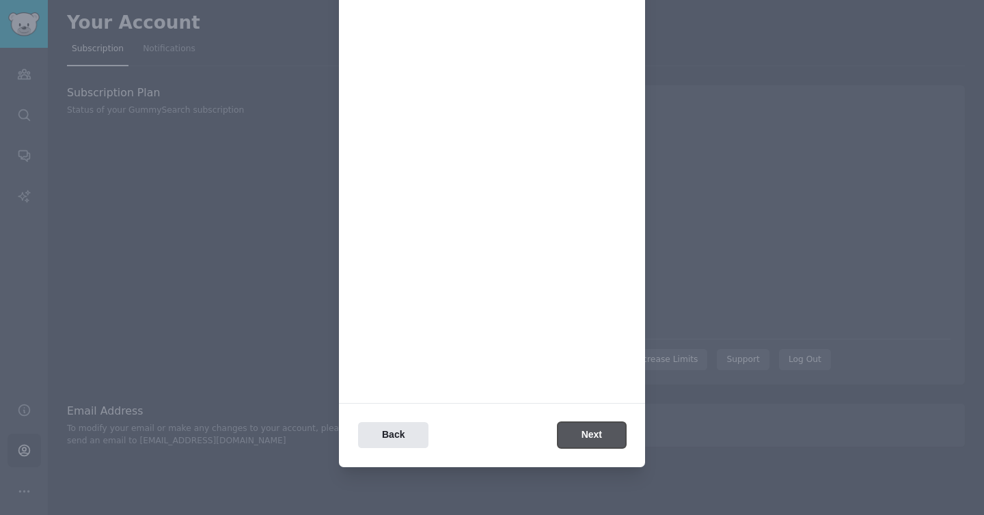
scroll to position [0, 0]
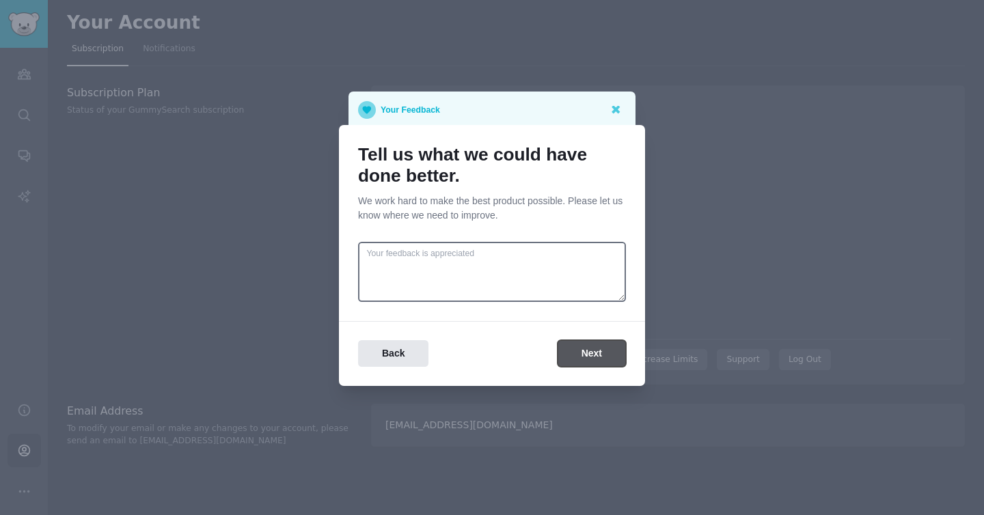
click at [383, 356] on button "Next" at bounding box center [592, 353] width 68 height 27
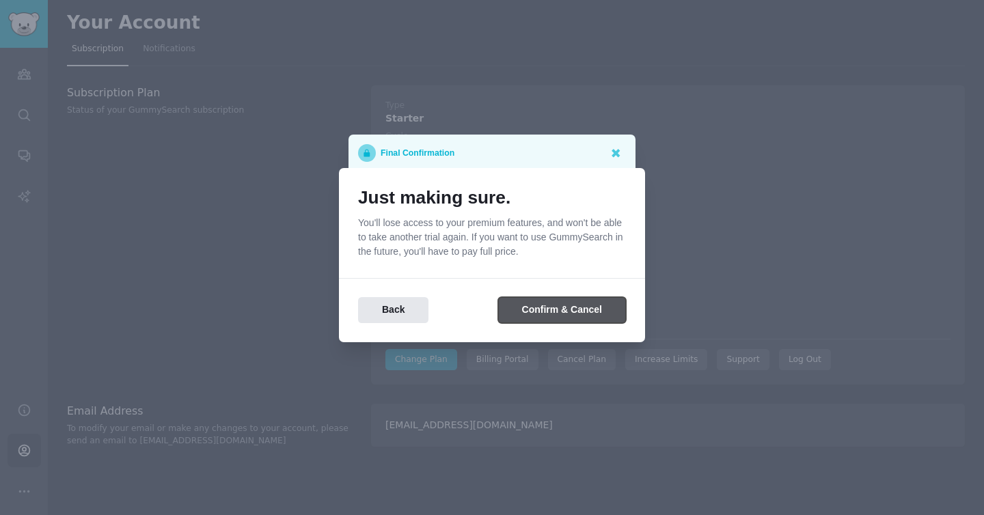
click at [383, 298] on button "Confirm & Cancel" at bounding box center [562, 310] width 128 height 27
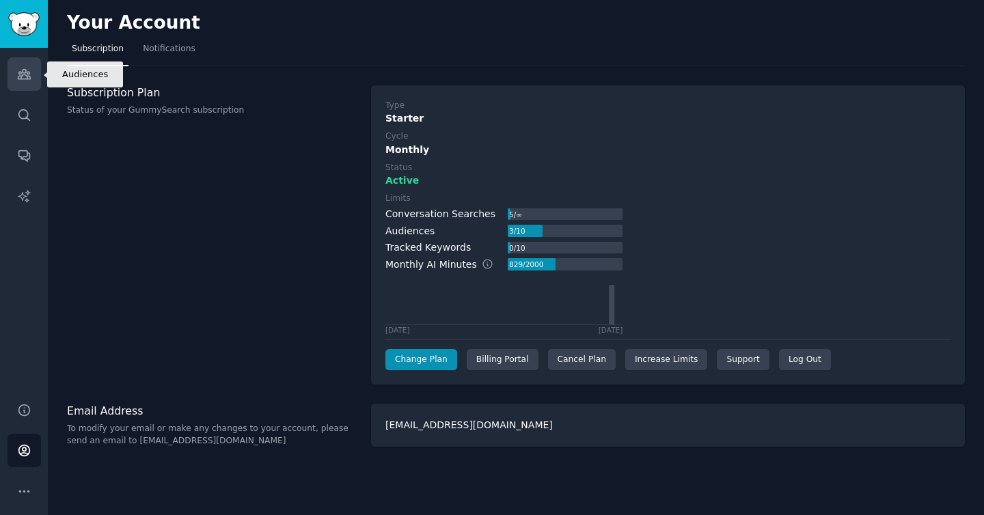
click at [28, 79] on icon "Sidebar" at bounding box center [24, 75] width 12 height 10
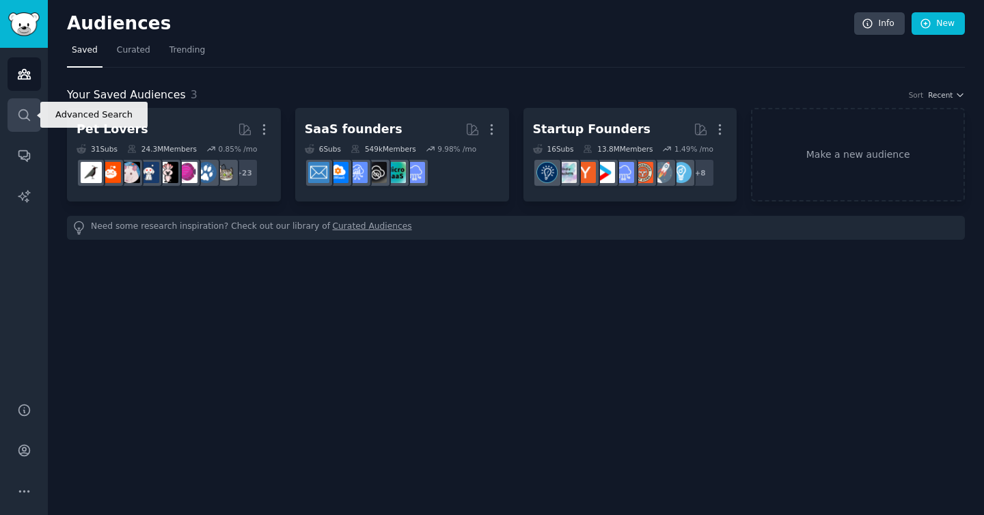
click at [22, 125] on link "Search" at bounding box center [24, 114] width 33 height 33
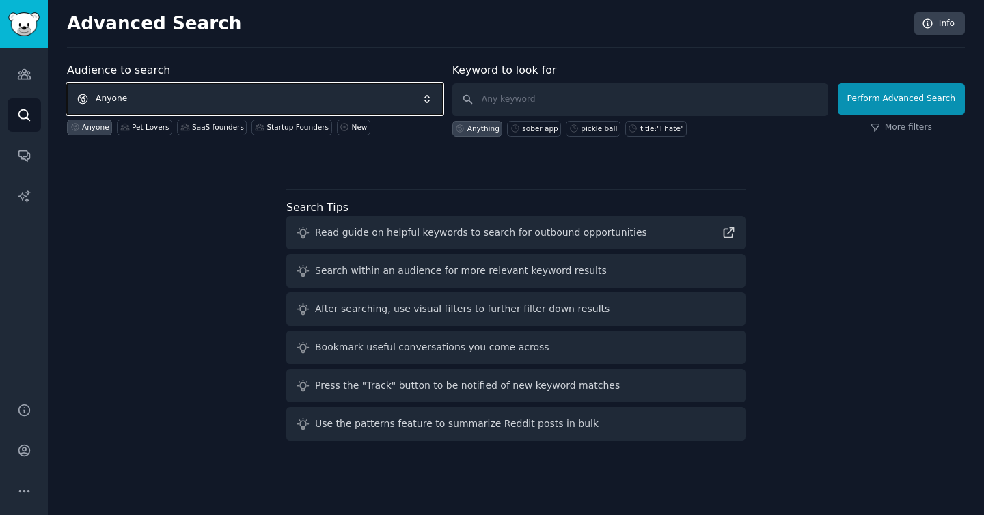
click at [210, 101] on span "Anyone" at bounding box center [255, 98] width 376 height 31
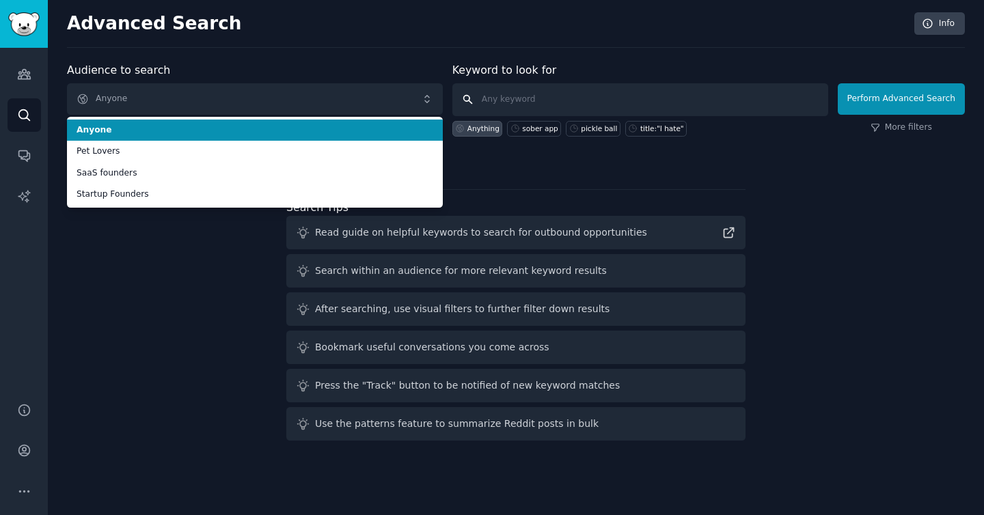
click at [511, 96] on input "text" at bounding box center [640, 99] width 376 height 33
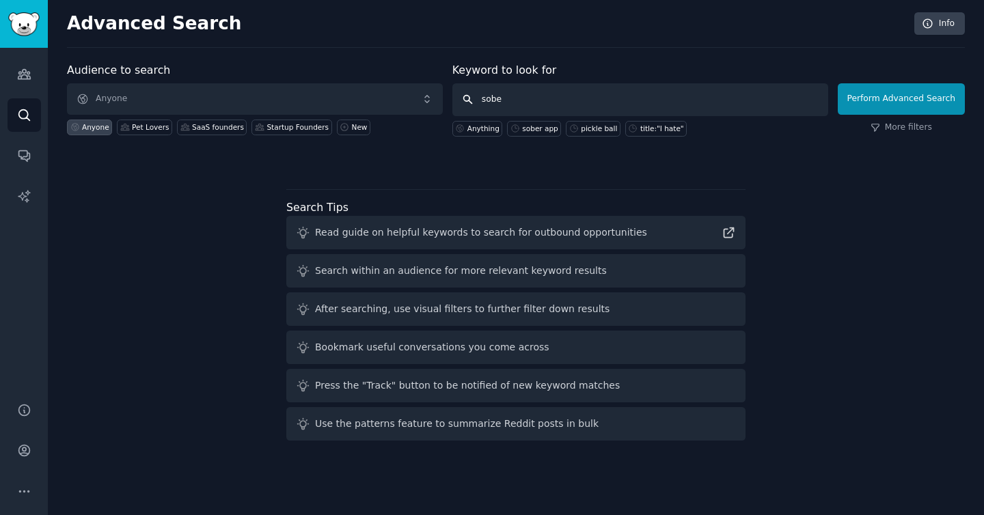
type input "sober"
click button "Perform Advanced Search" at bounding box center [901, 98] width 127 height 31
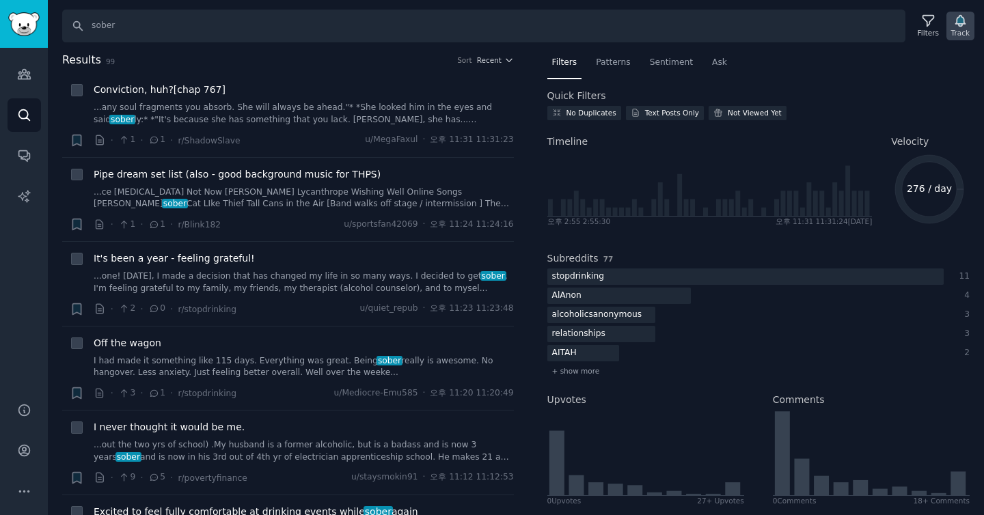
click at [958, 27] on icon "button" at bounding box center [960, 21] width 14 height 14
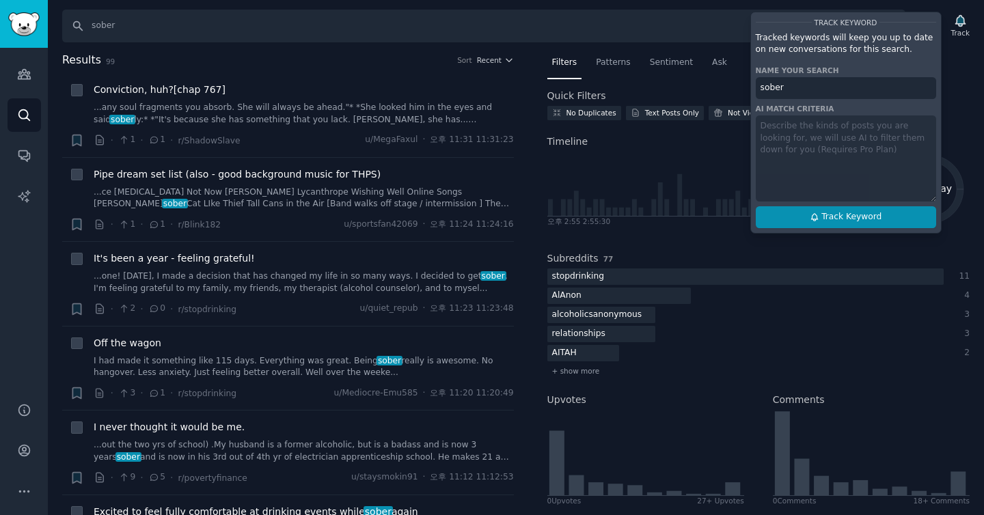
click at [829, 219] on span "Track Keyword" at bounding box center [851, 217] width 60 height 12
type input "sober"
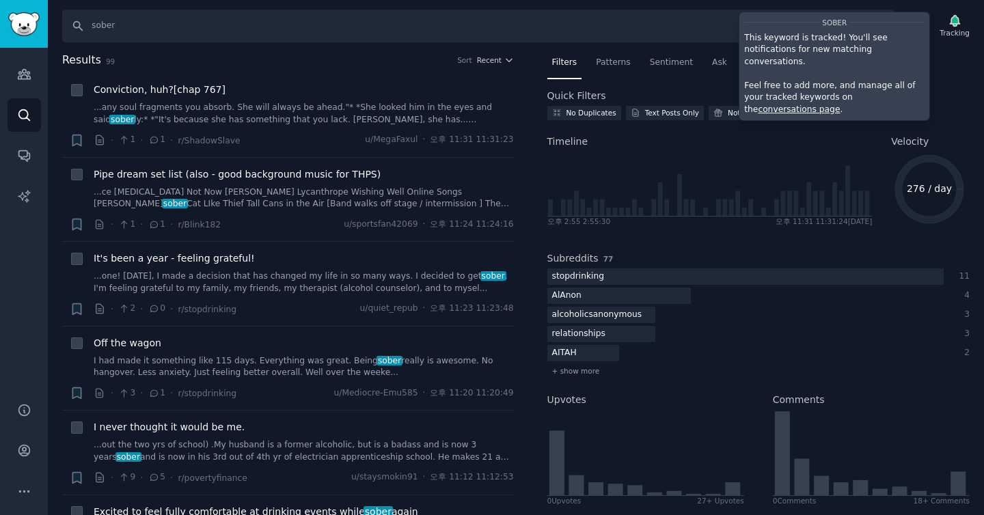
click at [400, 52] on h2 "Results 99 Sort Recent" at bounding box center [288, 60] width 452 height 17
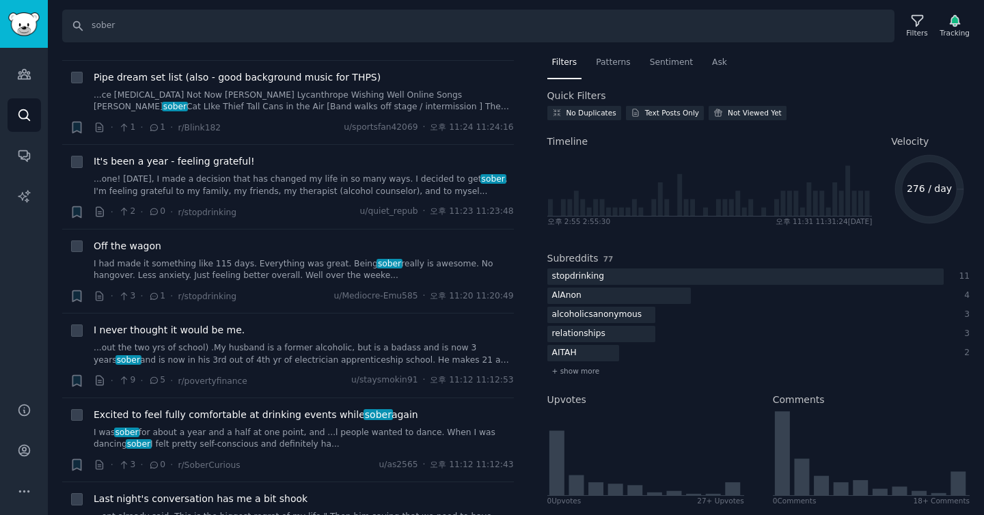
scroll to position [124, 0]
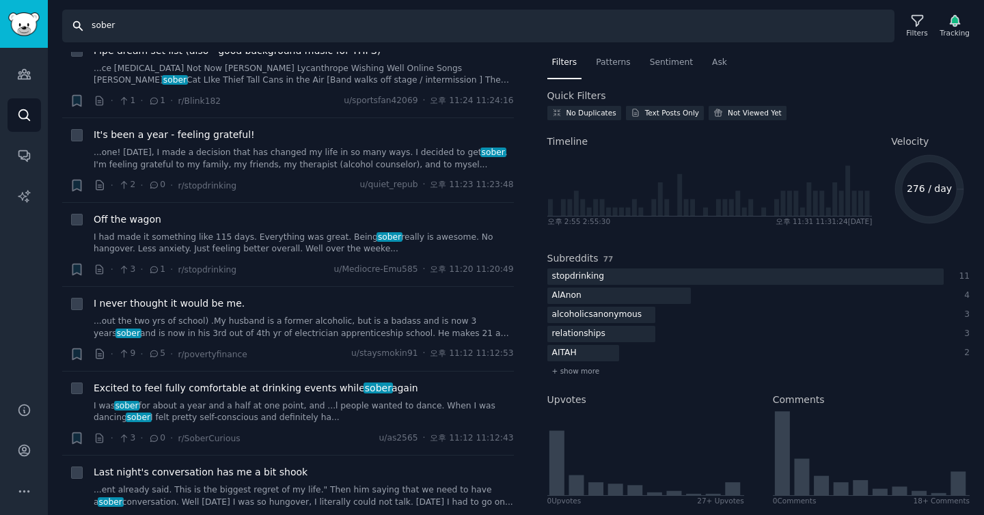
click at [148, 25] on input "sober" at bounding box center [478, 26] width 832 height 33
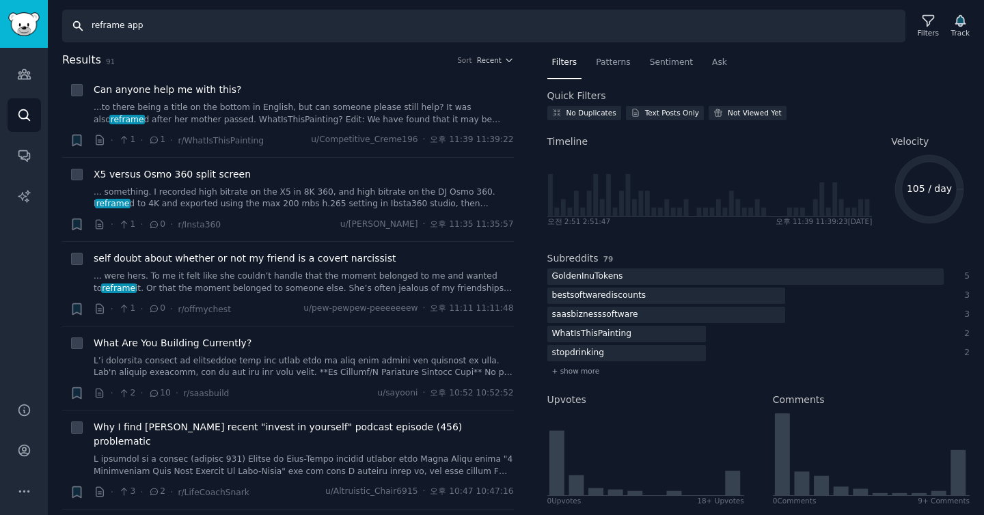
type input "reframe app"
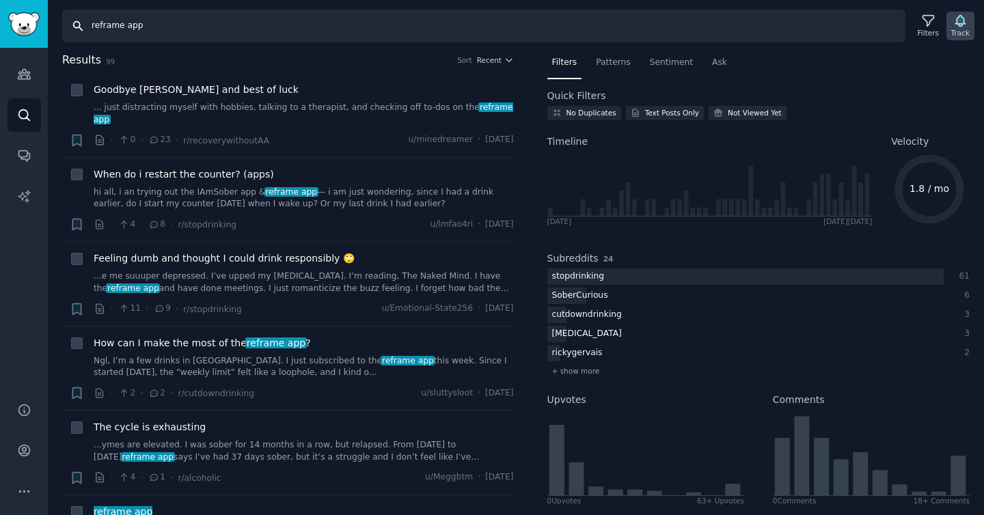
click at [965, 25] on icon "button" at bounding box center [960, 21] width 14 height 14
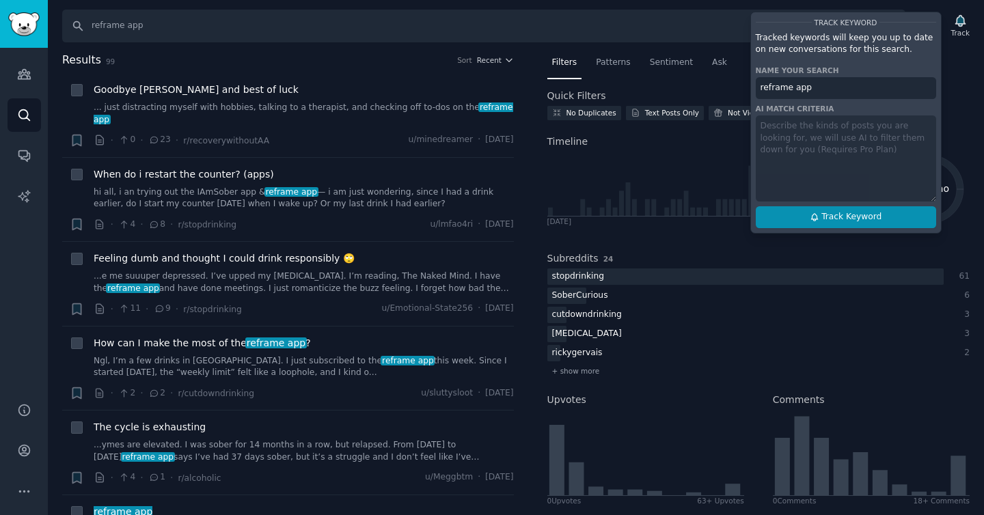
click at [861, 217] on span "Track Keyword" at bounding box center [851, 217] width 60 height 12
type input "reframe app"
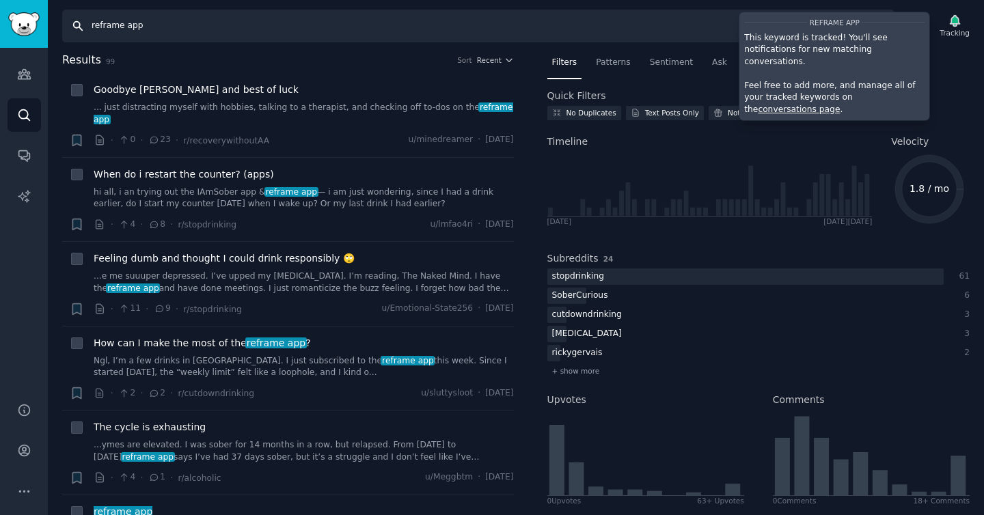
click at [515, 36] on input "reframe app" at bounding box center [478, 26] width 832 height 33
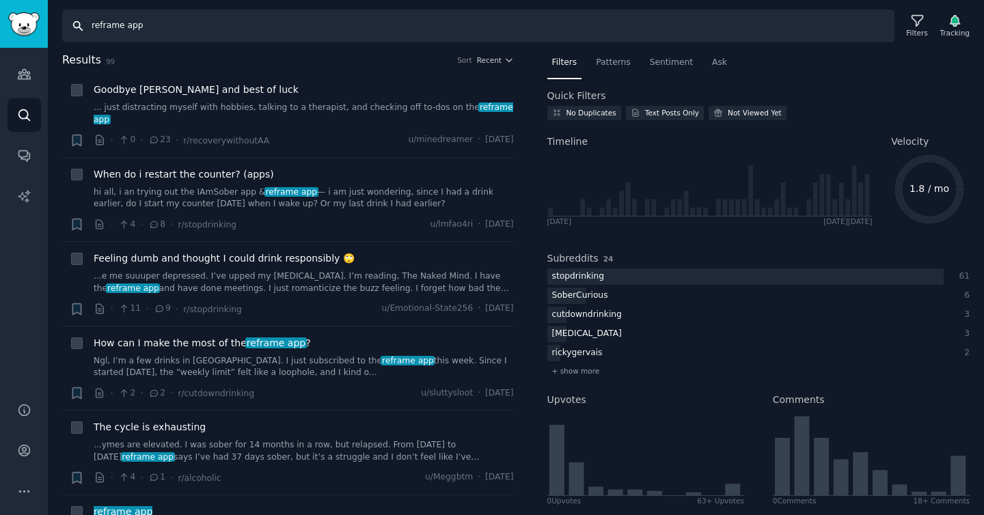
click at [457, 27] on input "reframe app" at bounding box center [478, 26] width 832 height 33
type input "i am sober"
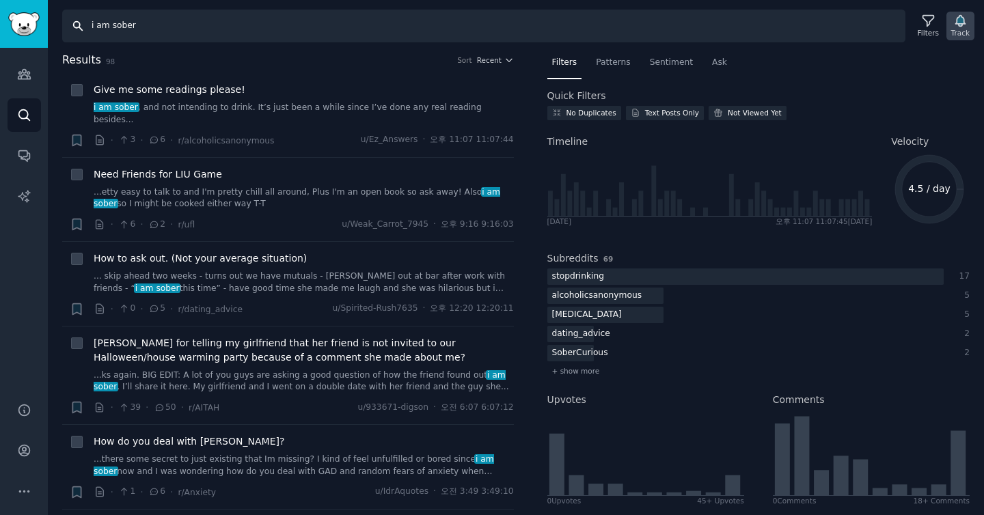
click at [963, 25] on icon "button" at bounding box center [960, 21] width 14 height 14
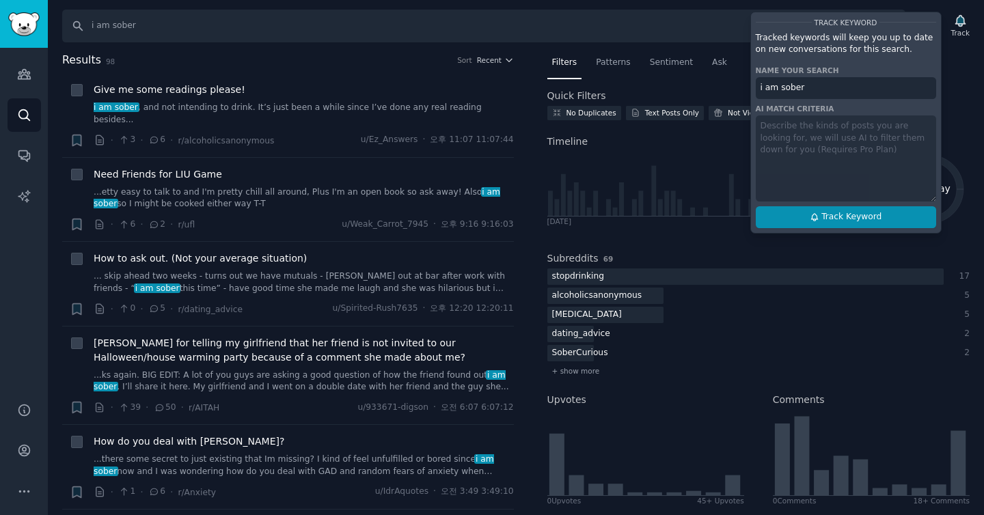
click at [845, 219] on span "Track Keyword" at bounding box center [851, 217] width 60 height 12
type input "i am sober"
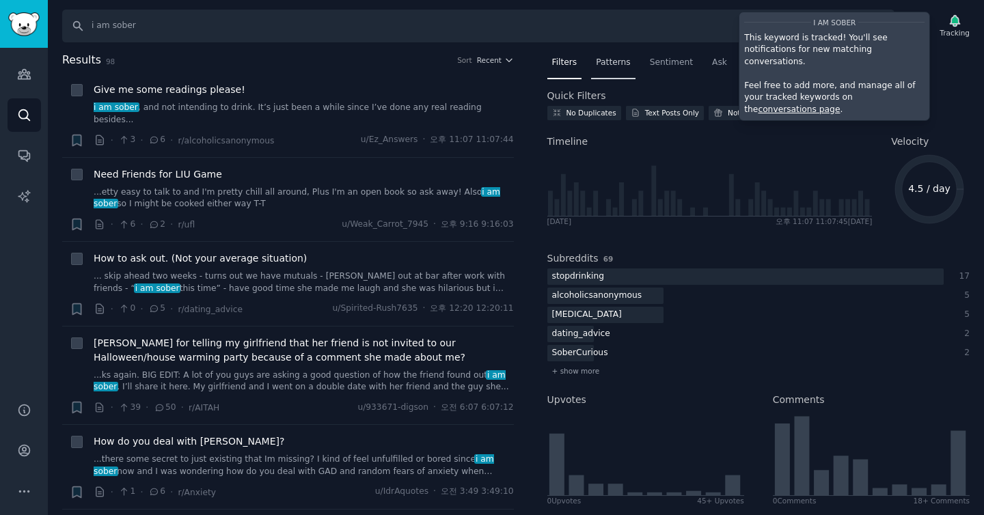
click at [610, 68] on div "Patterns" at bounding box center [613, 66] width 44 height 28
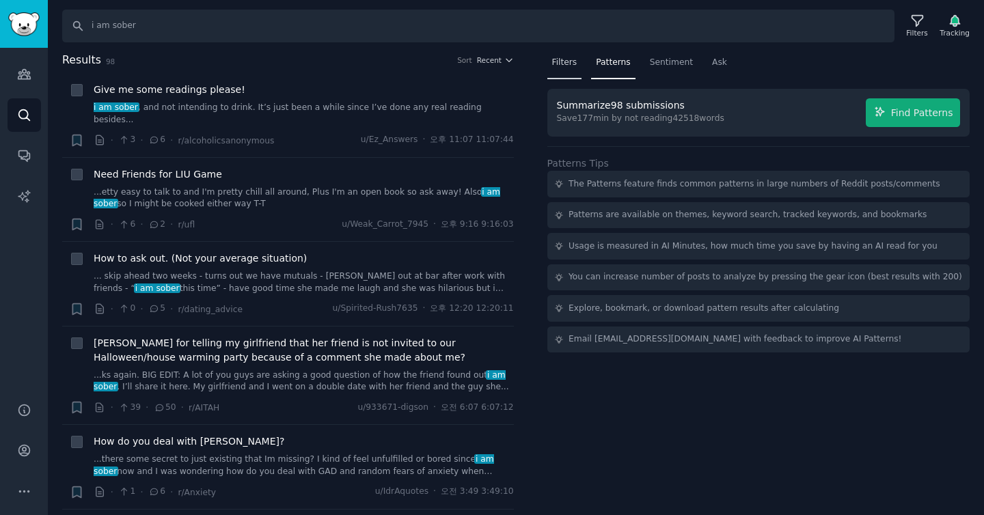
click at [572, 65] on span "Filters" at bounding box center [564, 63] width 25 height 12
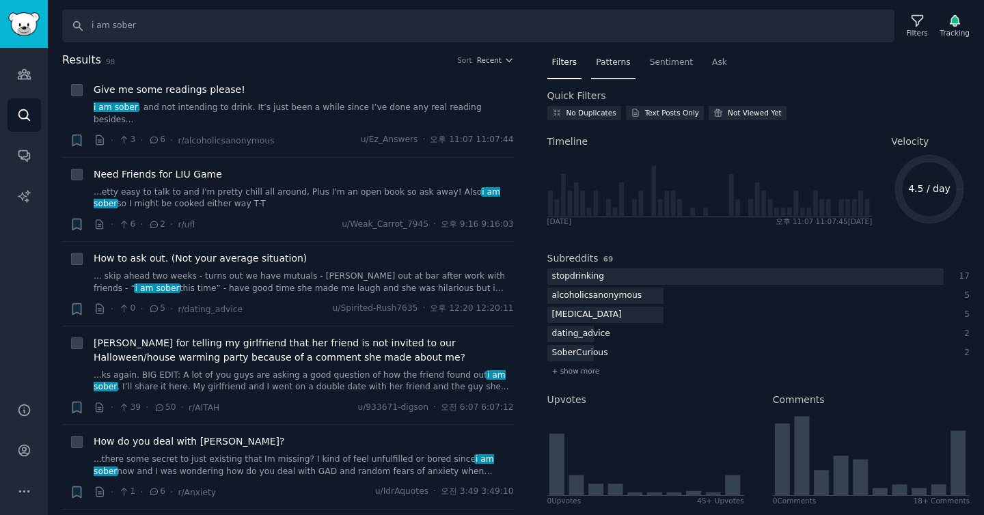
click at [613, 70] on div "Patterns" at bounding box center [613, 66] width 44 height 28
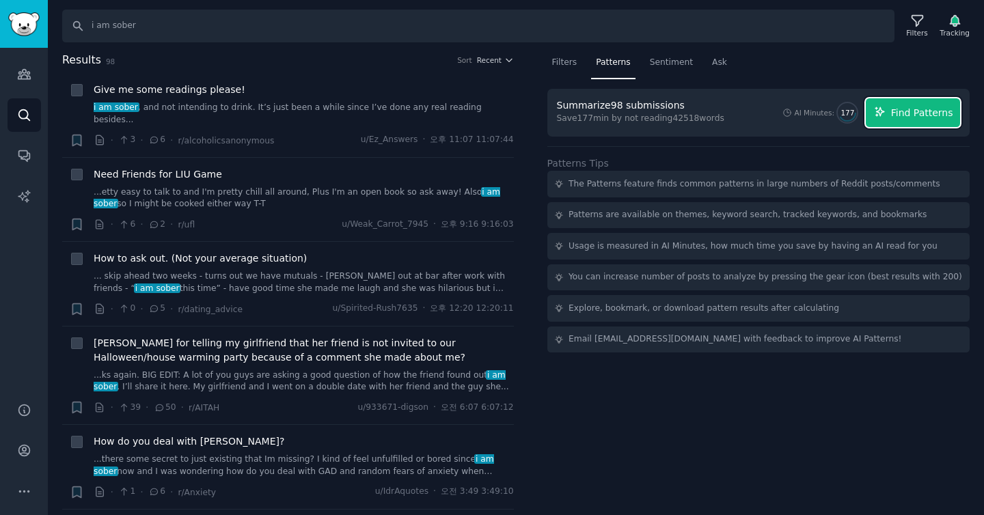
click at [926, 116] on span "Find Patterns" at bounding box center [922, 113] width 62 height 14
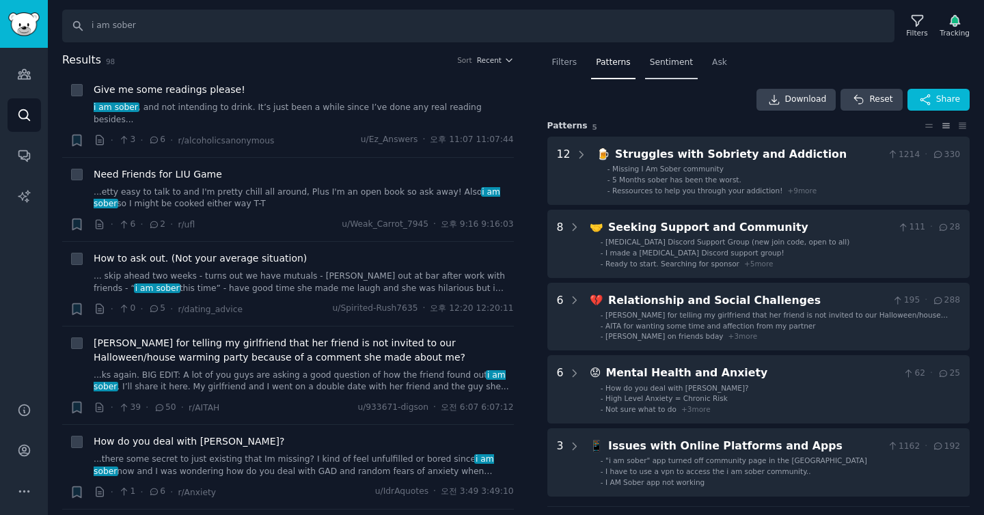
click at [664, 59] on span "Sentiment" at bounding box center [671, 63] width 43 height 12
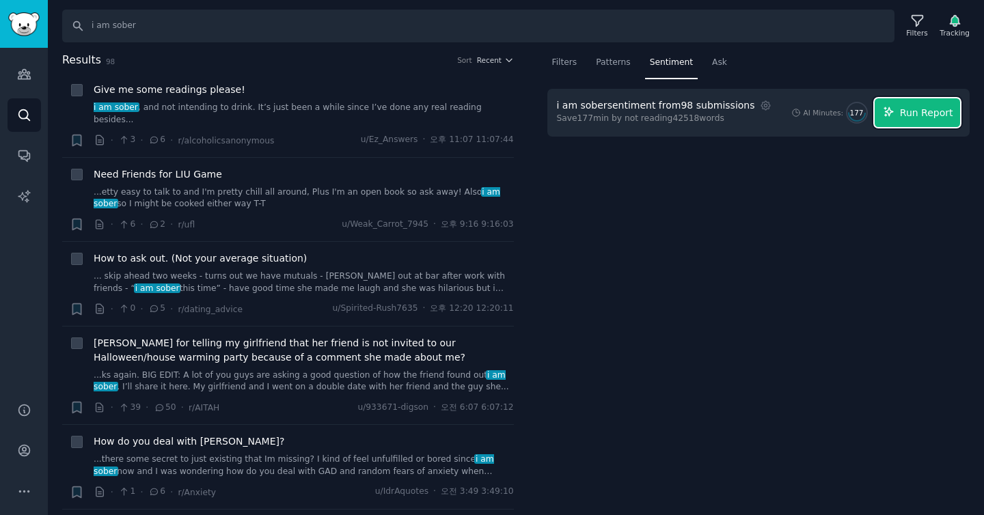
click at [900, 111] on button "Run Report" at bounding box center [917, 112] width 85 height 29
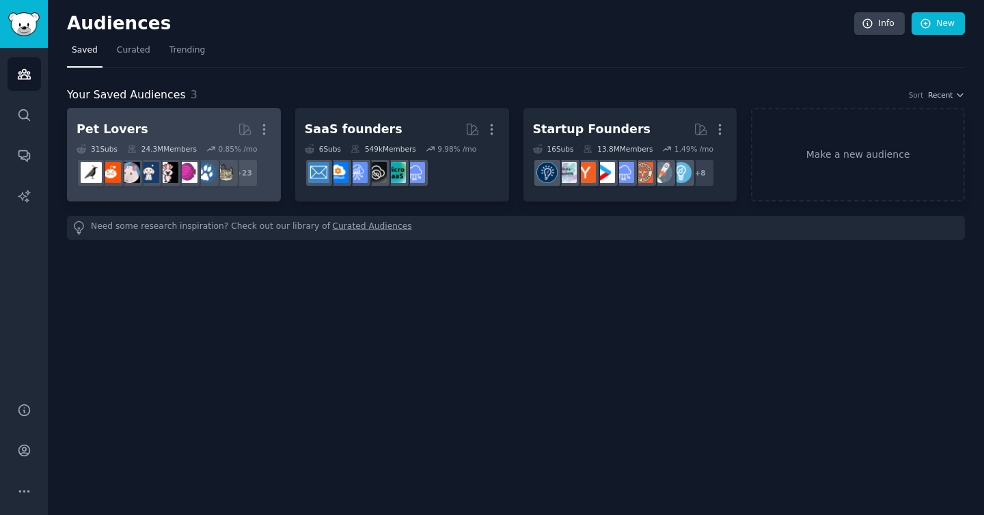
click at [167, 124] on h2 "Pet Lovers More" at bounding box center [174, 130] width 195 height 24
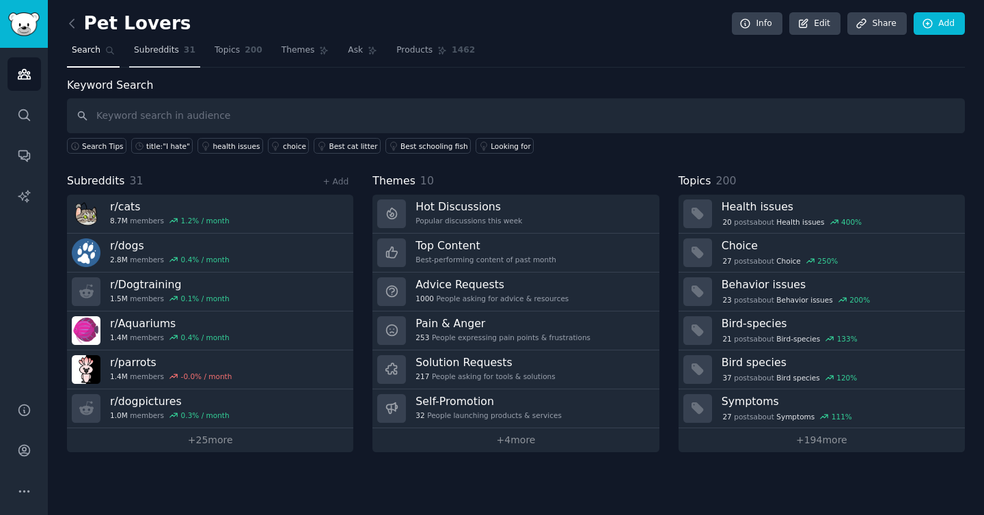
click at [157, 55] on span "Subreddits" at bounding box center [156, 50] width 45 height 12
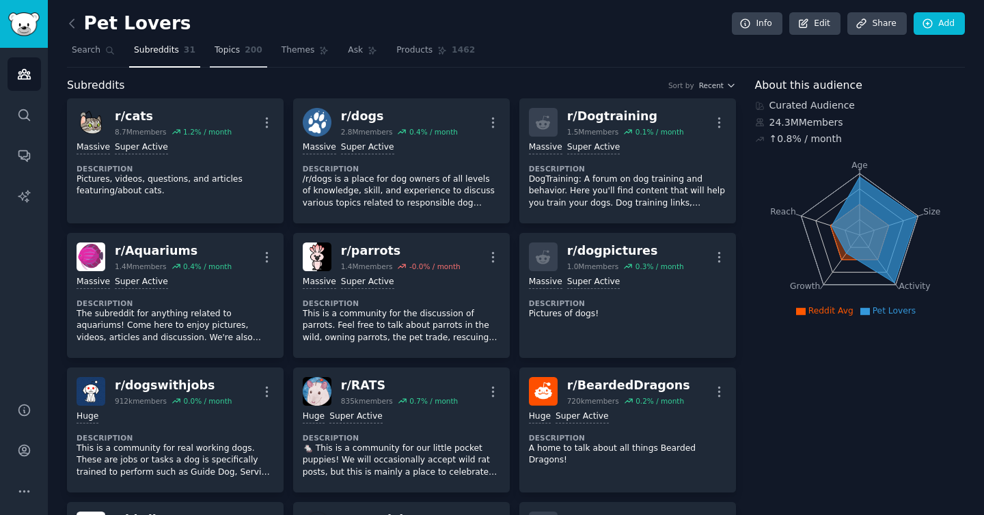
click at [228, 58] on link "Topics 200" at bounding box center [238, 54] width 57 height 28
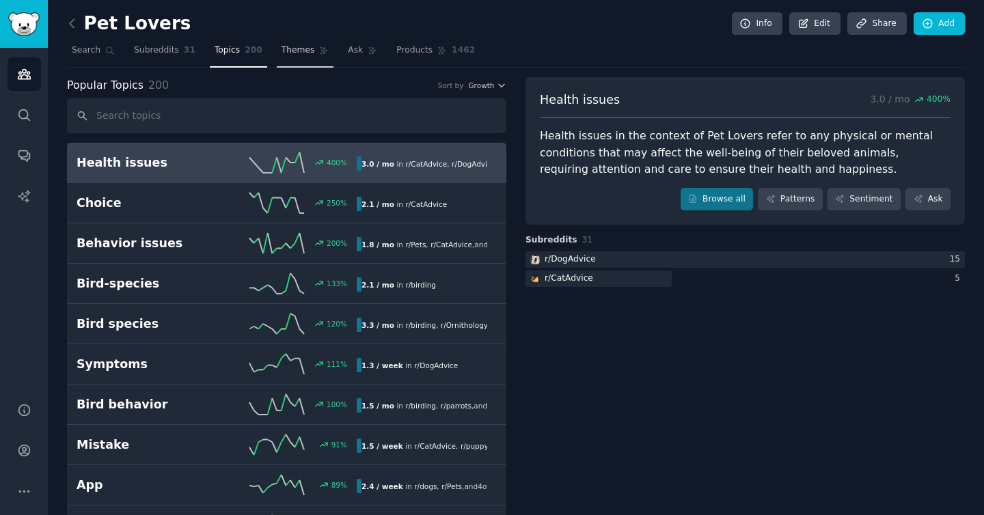
click at [293, 52] on span "Themes" at bounding box center [298, 50] width 33 height 12
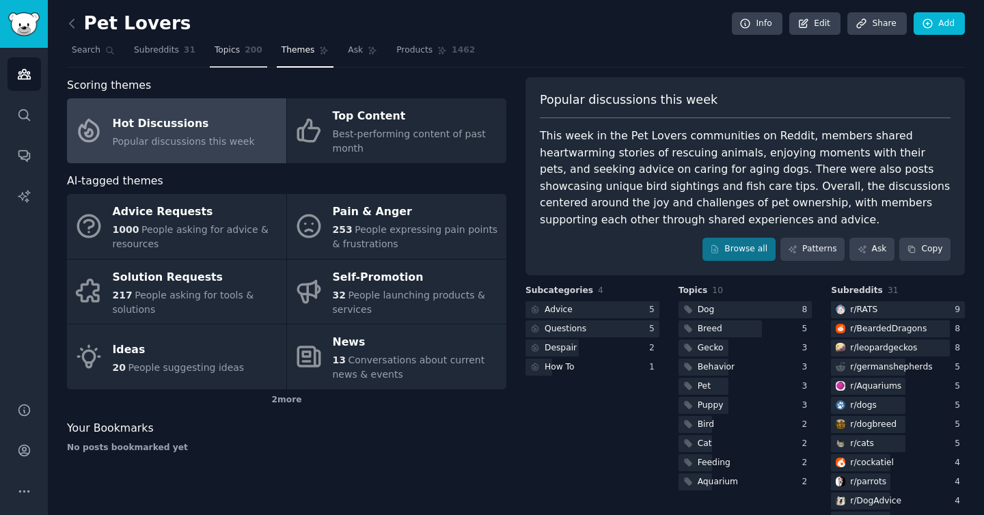
click at [252, 51] on span "200" at bounding box center [254, 50] width 18 height 12
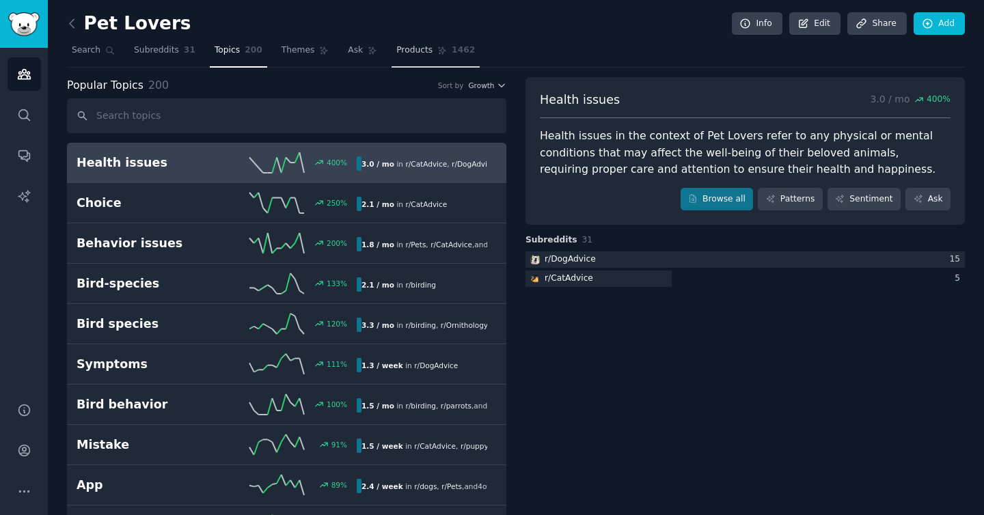
click at [412, 55] on span "Products" at bounding box center [414, 50] width 36 height 12
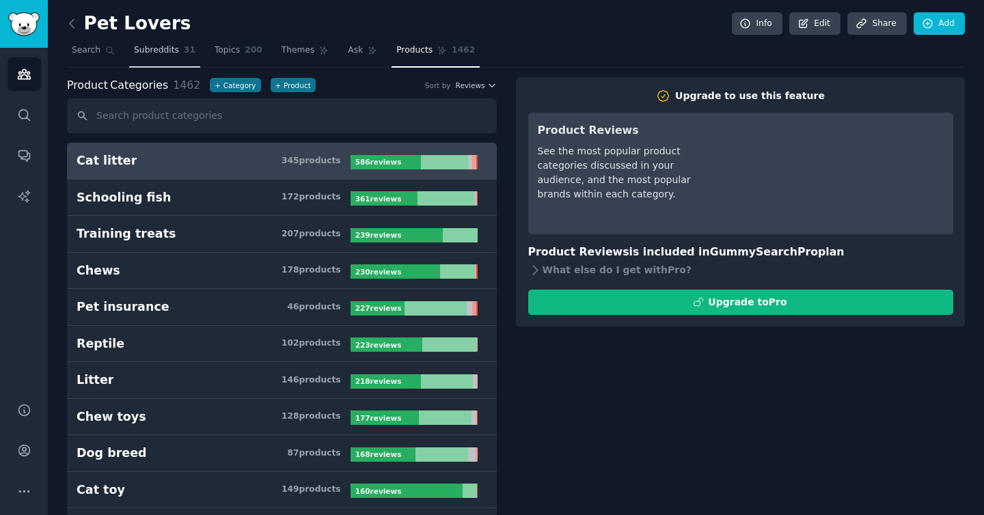
click at [161, 49] on span "Subreddits" at bounding box center [156, 50] width 45 height 12
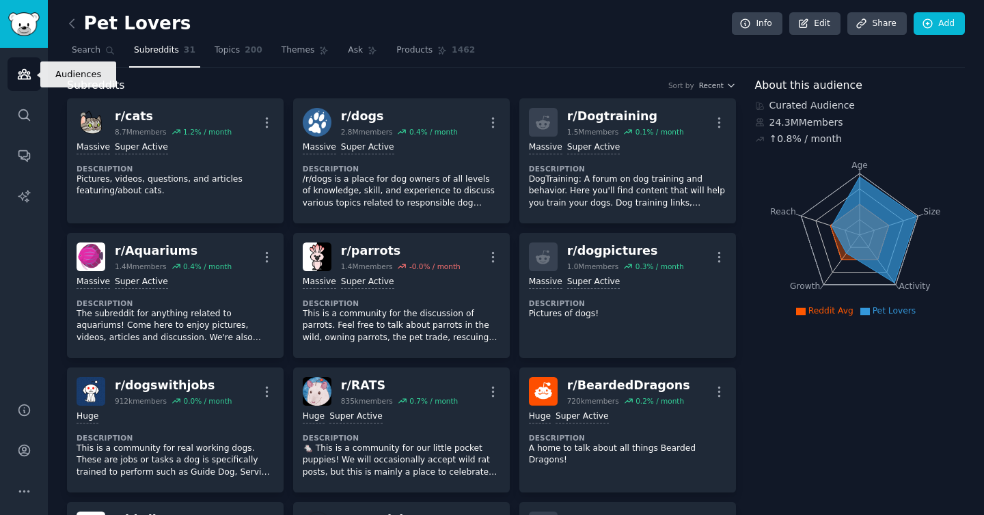
click at [33, 74] on link "Audiences" at bounding box center [24, 73] width 33 height 33
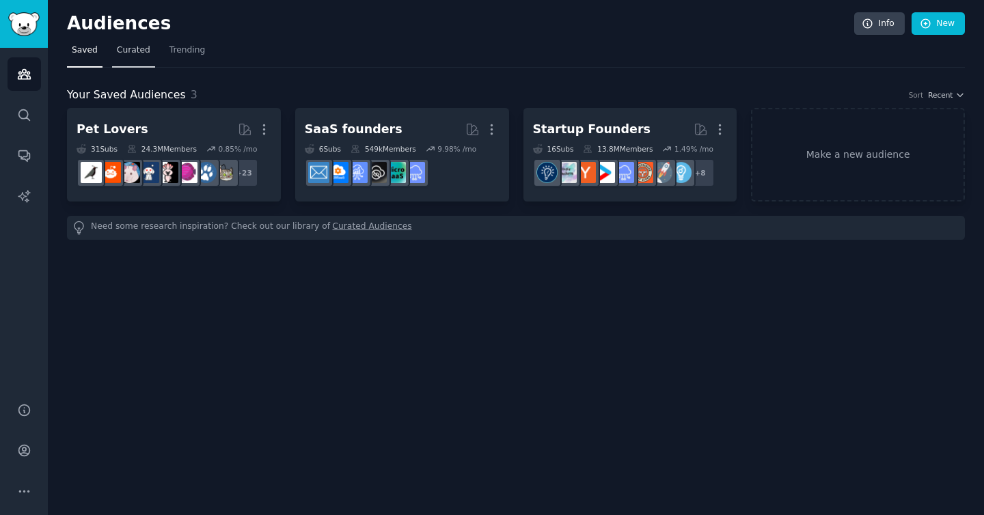
click at [126, 54] on span "Curated" at bounding box center [133, 50] width 33 height 12
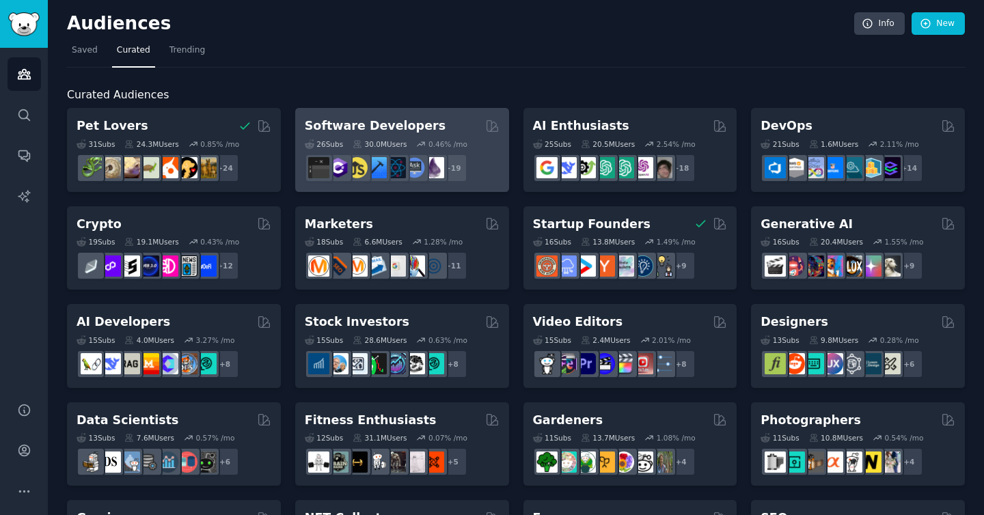
click at [440, 122] on div "Software Developers" at bounding box center [402, 126] width 195 height 17
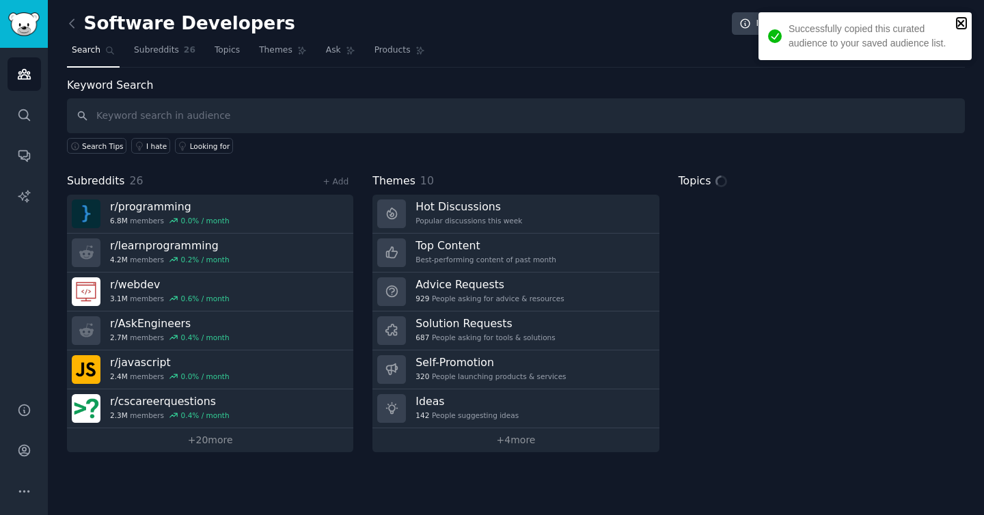
click at [962, 20] on icon "close" at bounding box center [962, 23] width 10 height 11
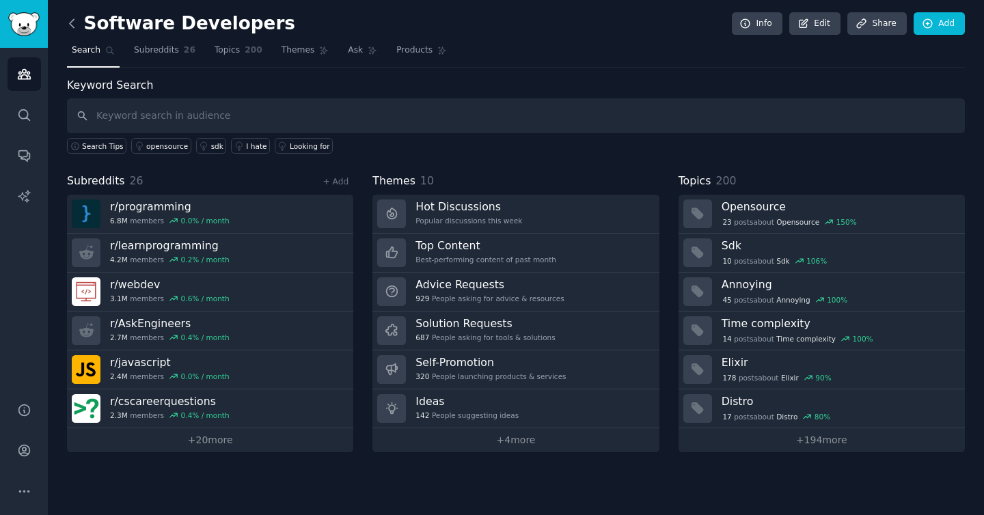
click at [74, 22] on icon at bounding box center [72, 23] width 14 height 14
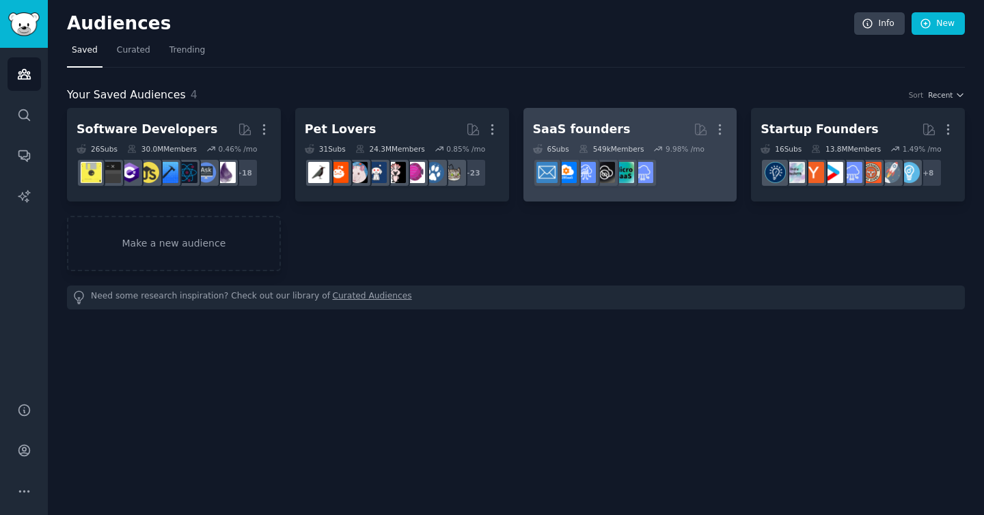
click at [633, 126] on h2 "SaaS founders More" at bounding box center [630, 130] width 195 height 24
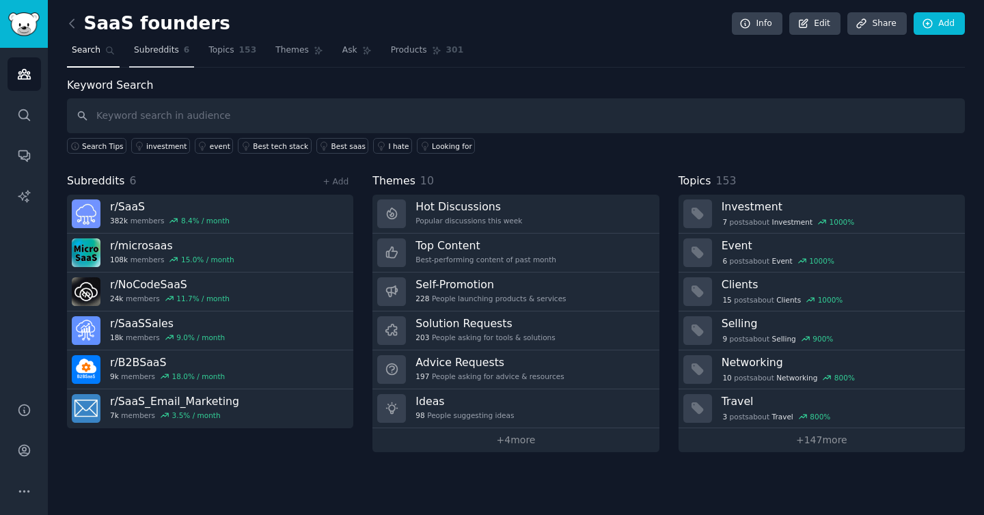
click at [155, 51] on span "Subreddits" at bounding box center [156, 50] width 45 height 12
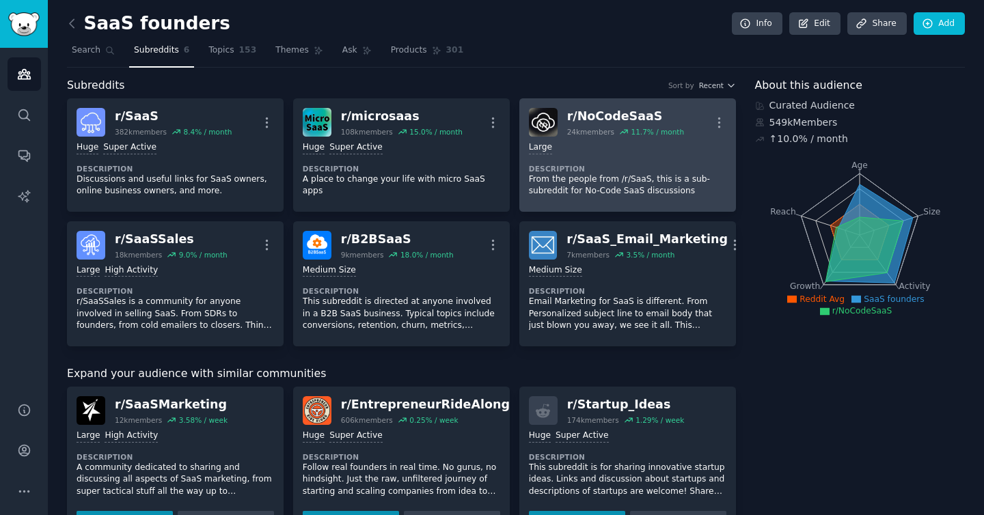
click at [676, 161] on div "Large Description From the people from /r/SaaS, this is a sub-subreddit for No-…" at bounding box center [628, 170] width 198 height 66
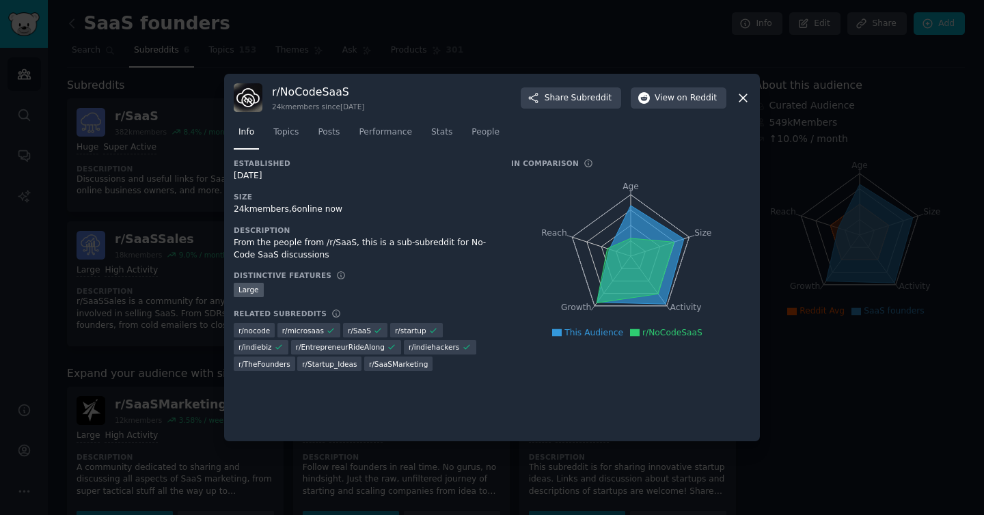
click at [349, 64] on div at bounding box center [492, 257] width 984 height 515
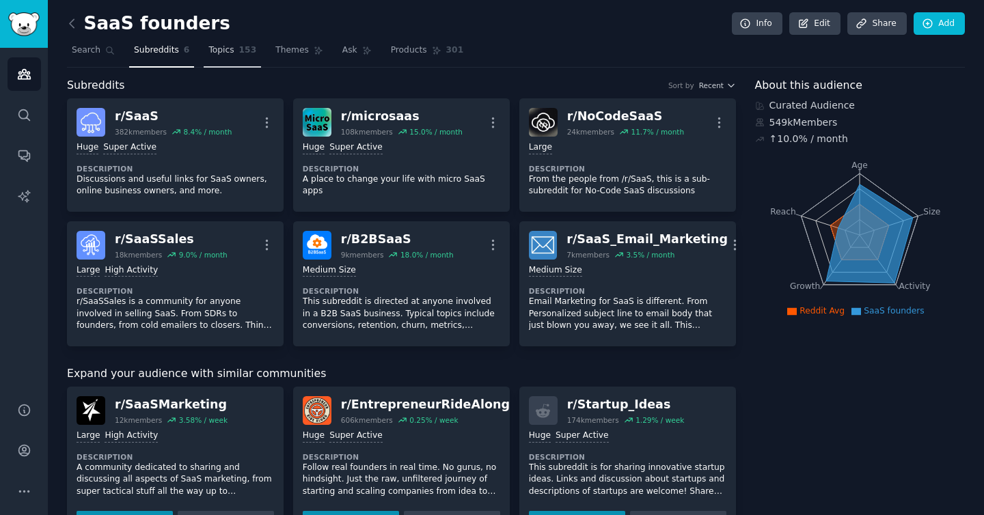
click at [239, 50] on span "153" at bounding box center [248, 50] width 18 height 12
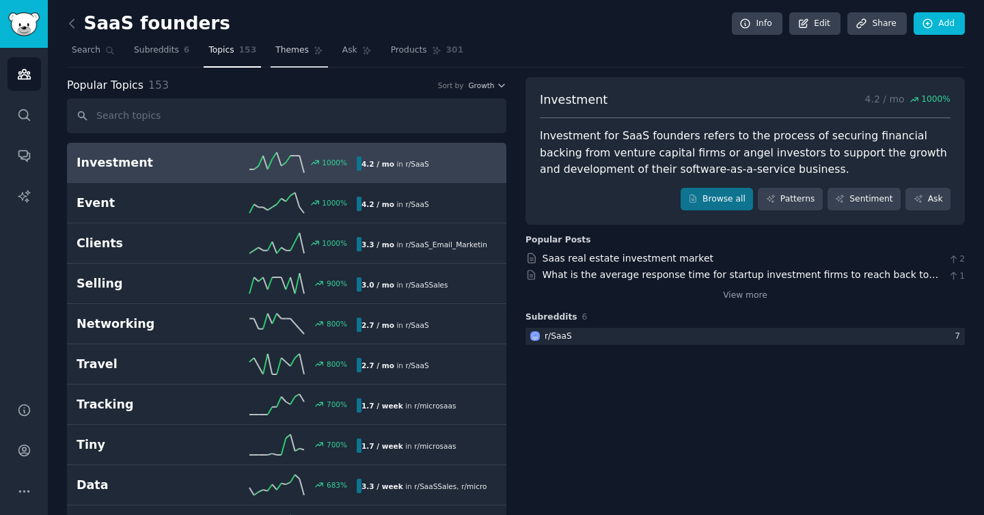
click at [288, 48] on span "Themes" at bounding box center [291, 50] width 33 height 12
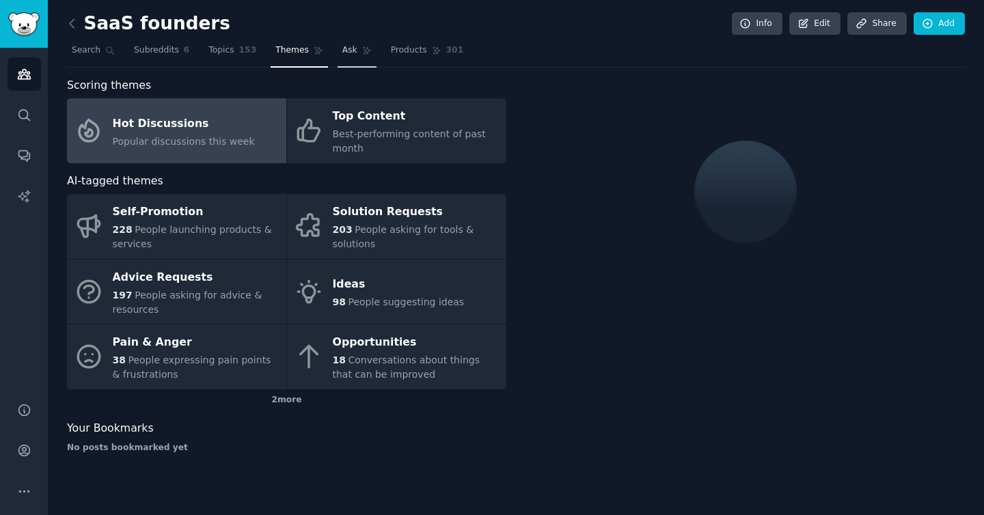
click at [342, 53] on span "Ask" at bounding box center [349, 50] width 15 height 12
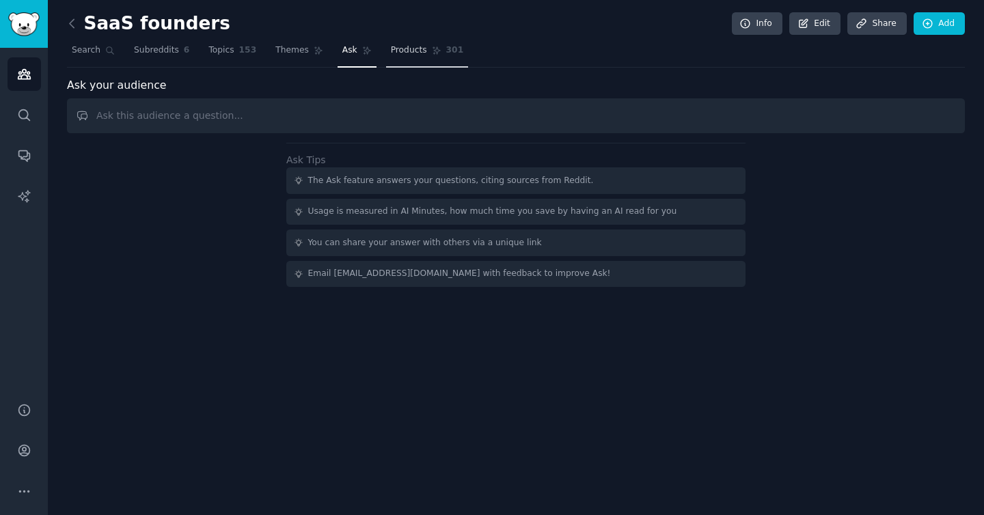
click at [417, 51] on span "Products" at bounding box center [409, 50] width 36 height 12
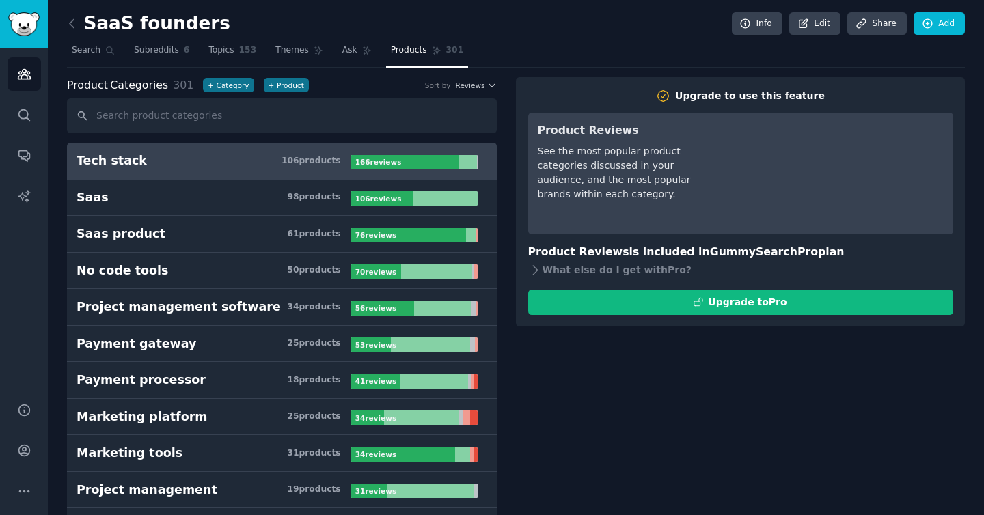
click at [68, 21] on icon at bounding box center [72, 23] width 14 height 14
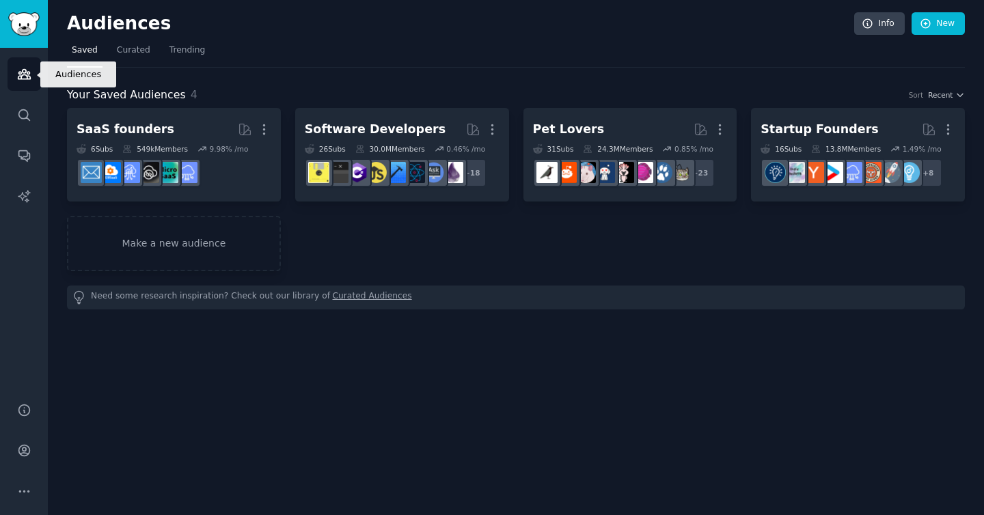
click at [29, 83] on link "Audiences" at bounding box center [24, 73] width 33 height 33
click at [135, 44] on span "Curated" at bounding box center [133, 50] width 33 height 12
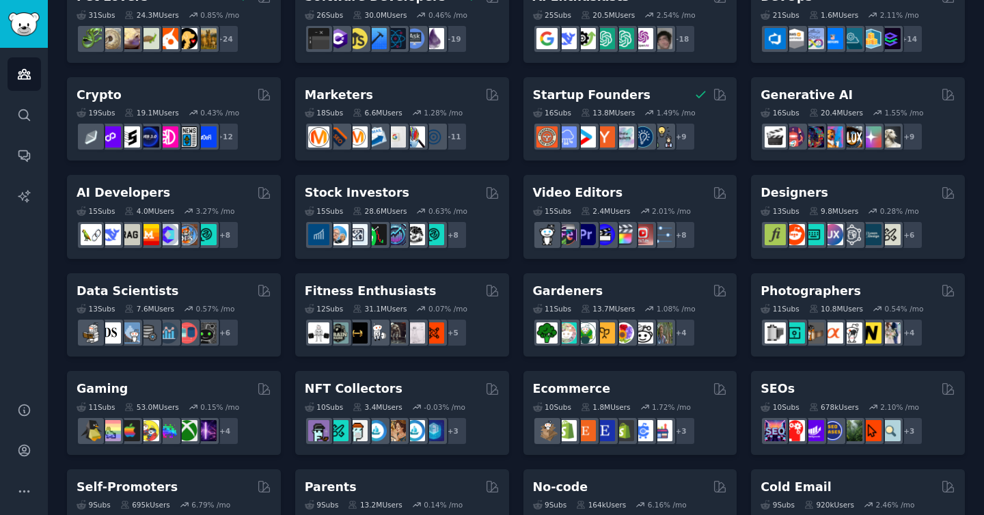
scroll to position [145, 0]
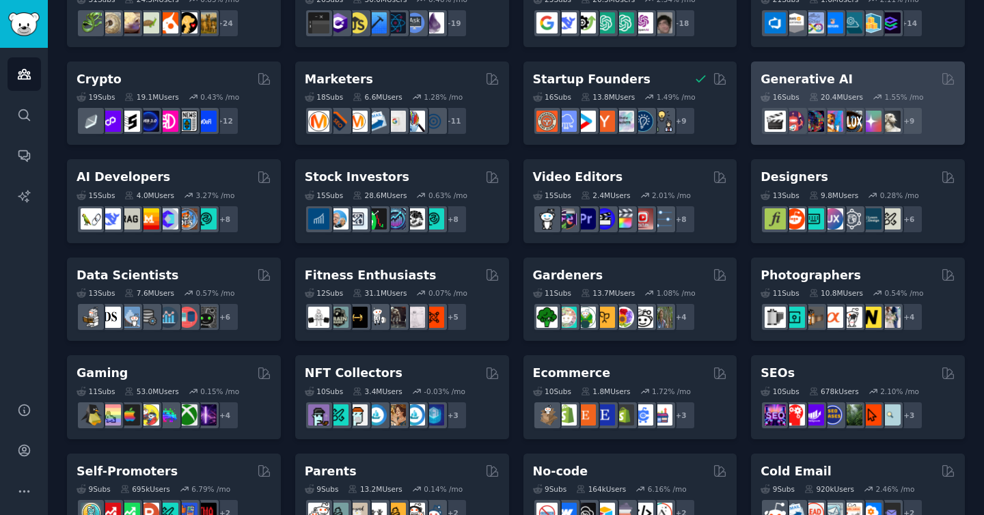
click at [841, 79] on div "Generative AI" at bounding box center [858, 79] width 195 height 17
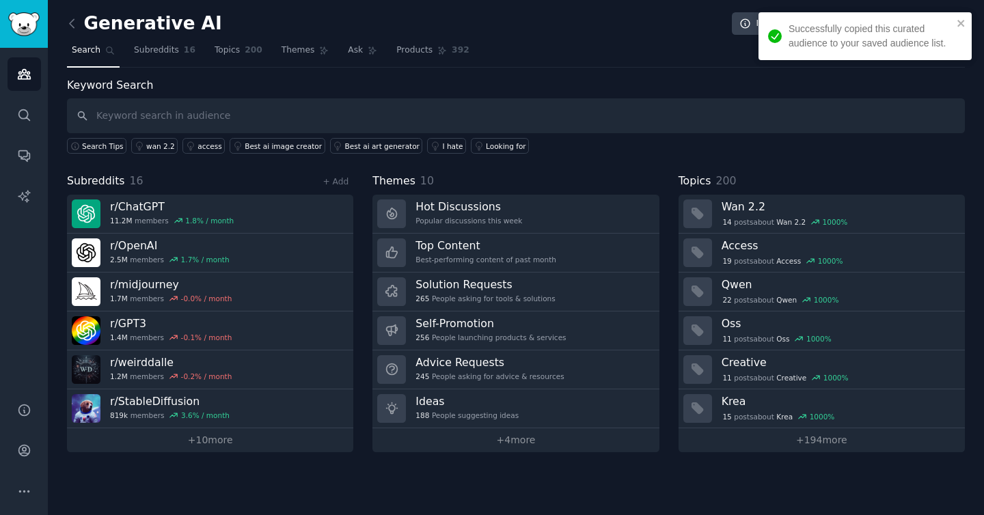
click at [320, 153] on div "Search Tips wan 2.2 access Best ai image creator Best ai art generator I hate L…" at bounding box center [516, 143] width 898 height 21
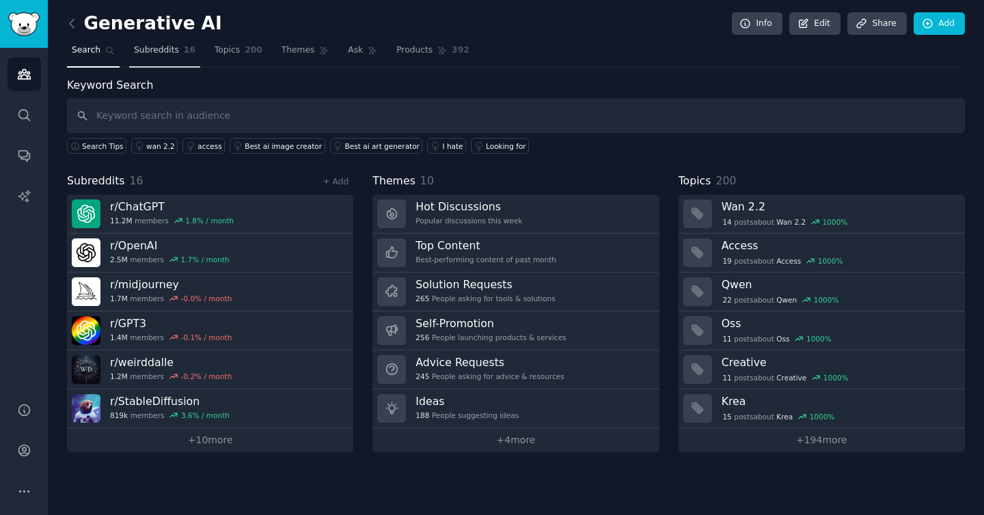
click at [159, 46] on span "Subreddits" at bounding box center [156, 50] width 45 height 12
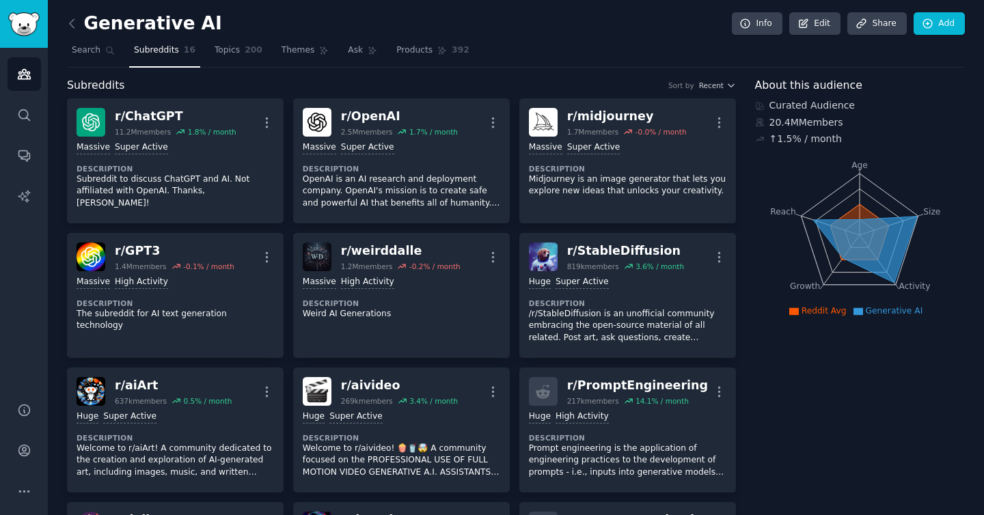
click at [785, 209] on tspan "Reach" at bounding box center [783, 211] width 26 height 10
click at [230, 57] on link "Topics 200" at bounding box center [238, 54] width 57 height 28
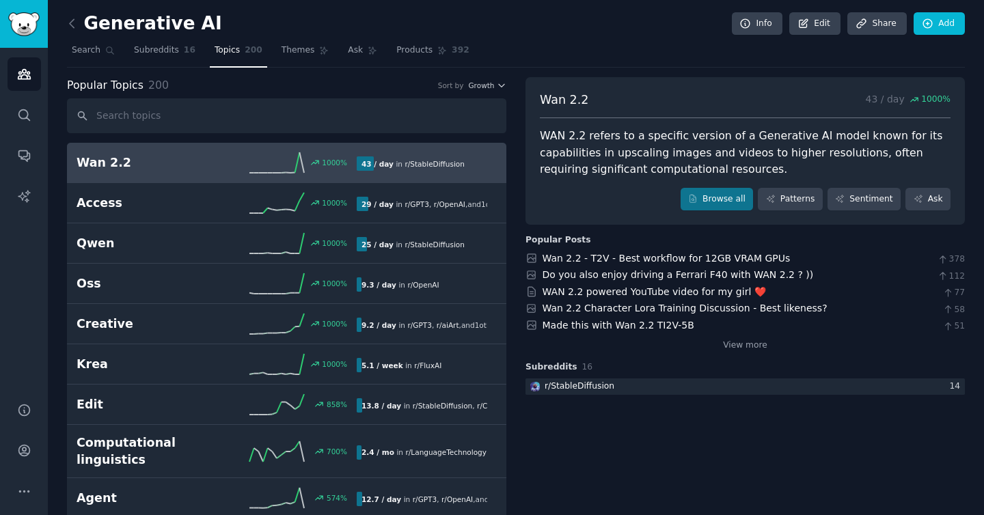
click at [302, 57] on link "Themes" at bounding box center [305, 54] width 57 height 28
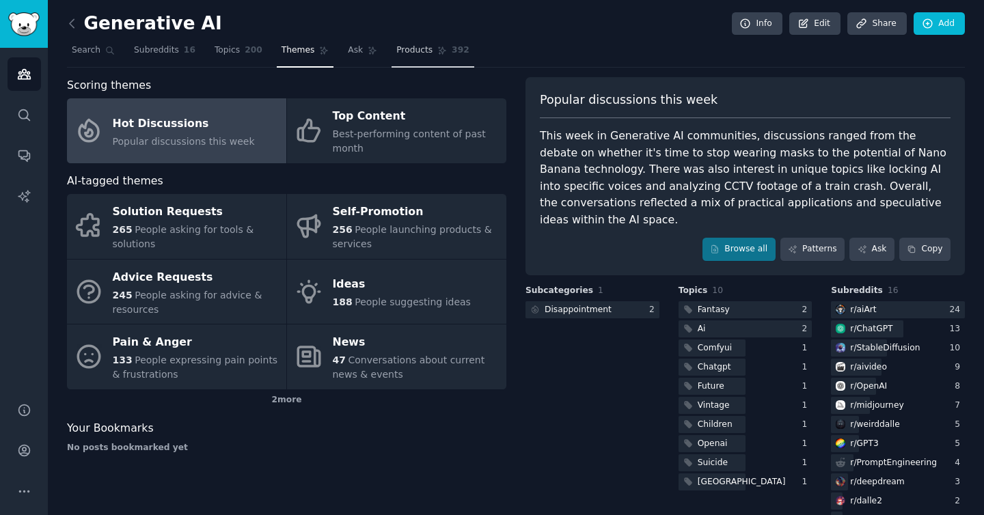
click at [401, 49] on span "Products" at bounding box center [414, 50] width 36 height 12
